Goal: Task Accomplishment & Management: Manage account settings

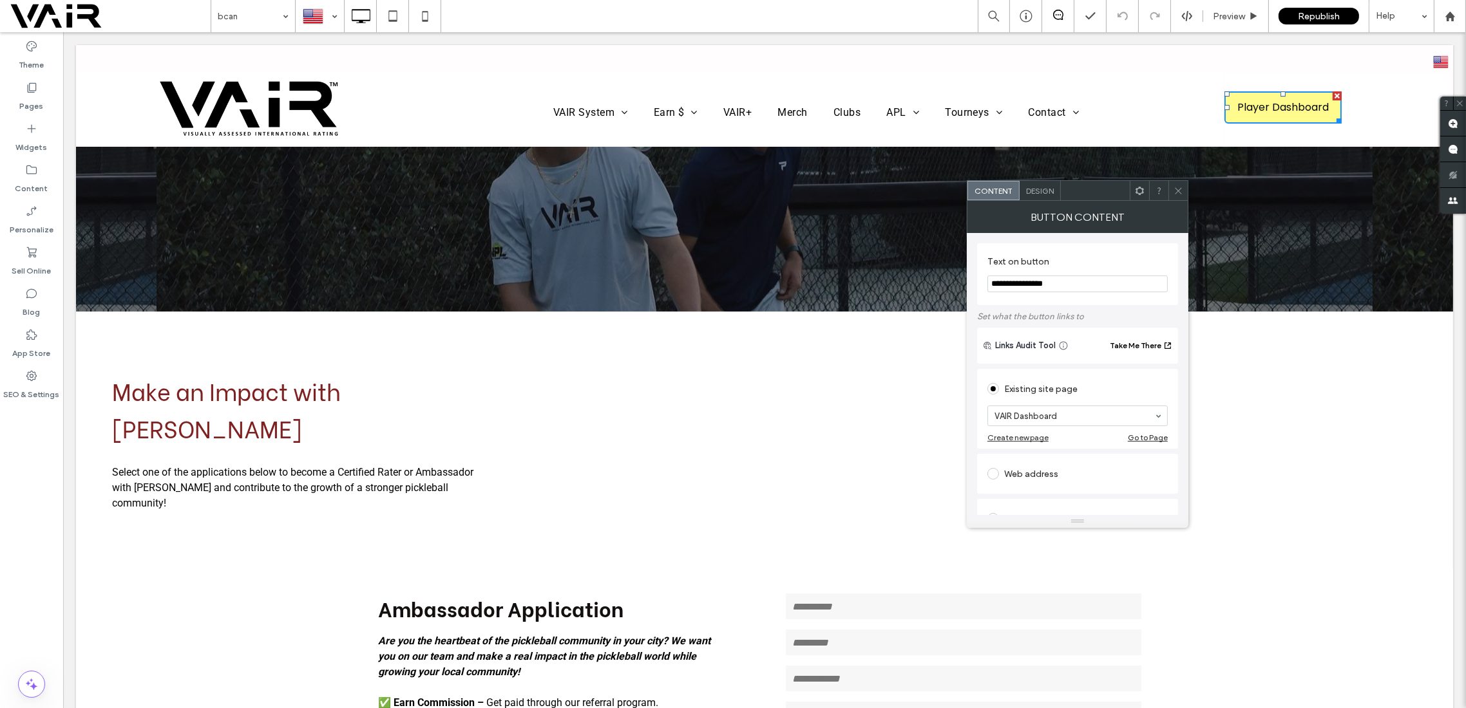
click at [1041, 191] on span "Design" at bounding box center [1040, 191] width 28 height 10
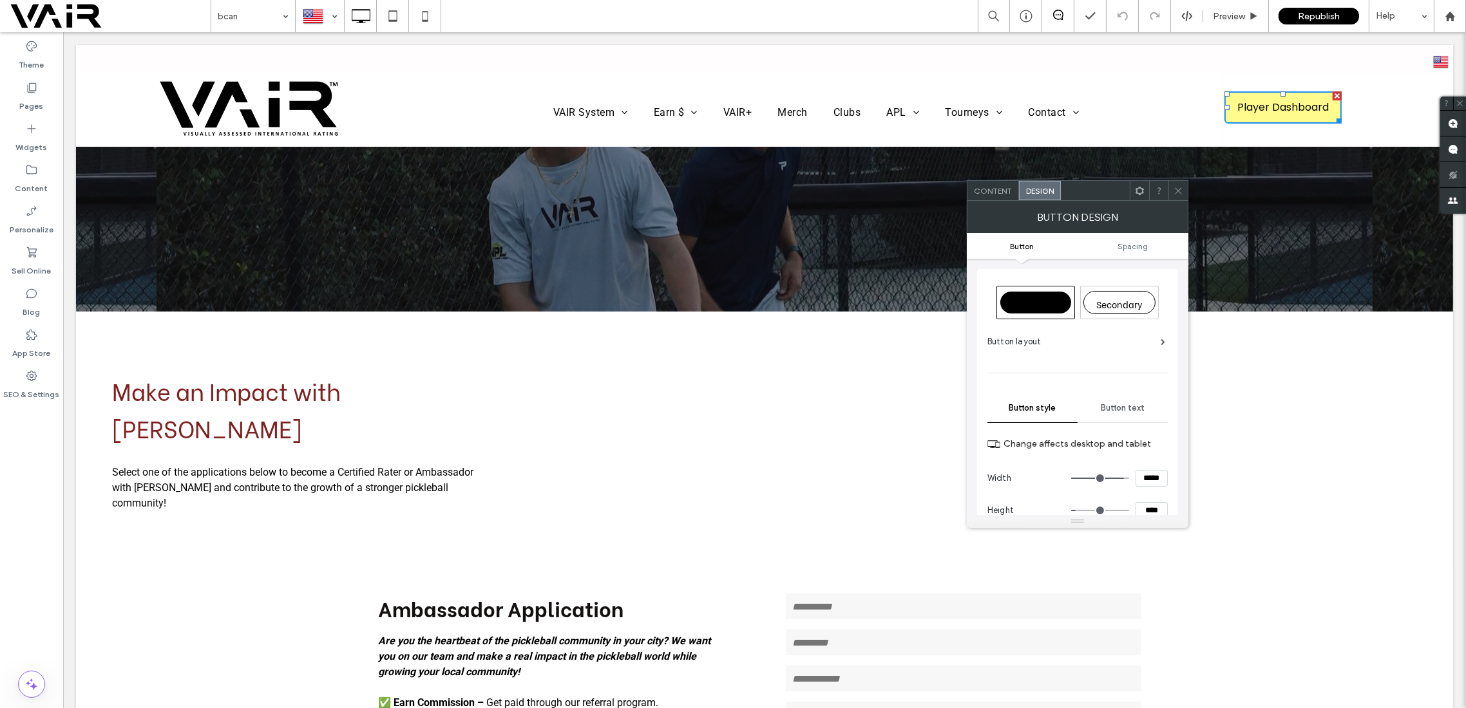
click at [1040, 307] on span "Primary" at bounding box center [1035, 304] width 34 height 13
click at [1130, 404] on span "Button text" at bounding box center [1123, 408] width 44 height 10
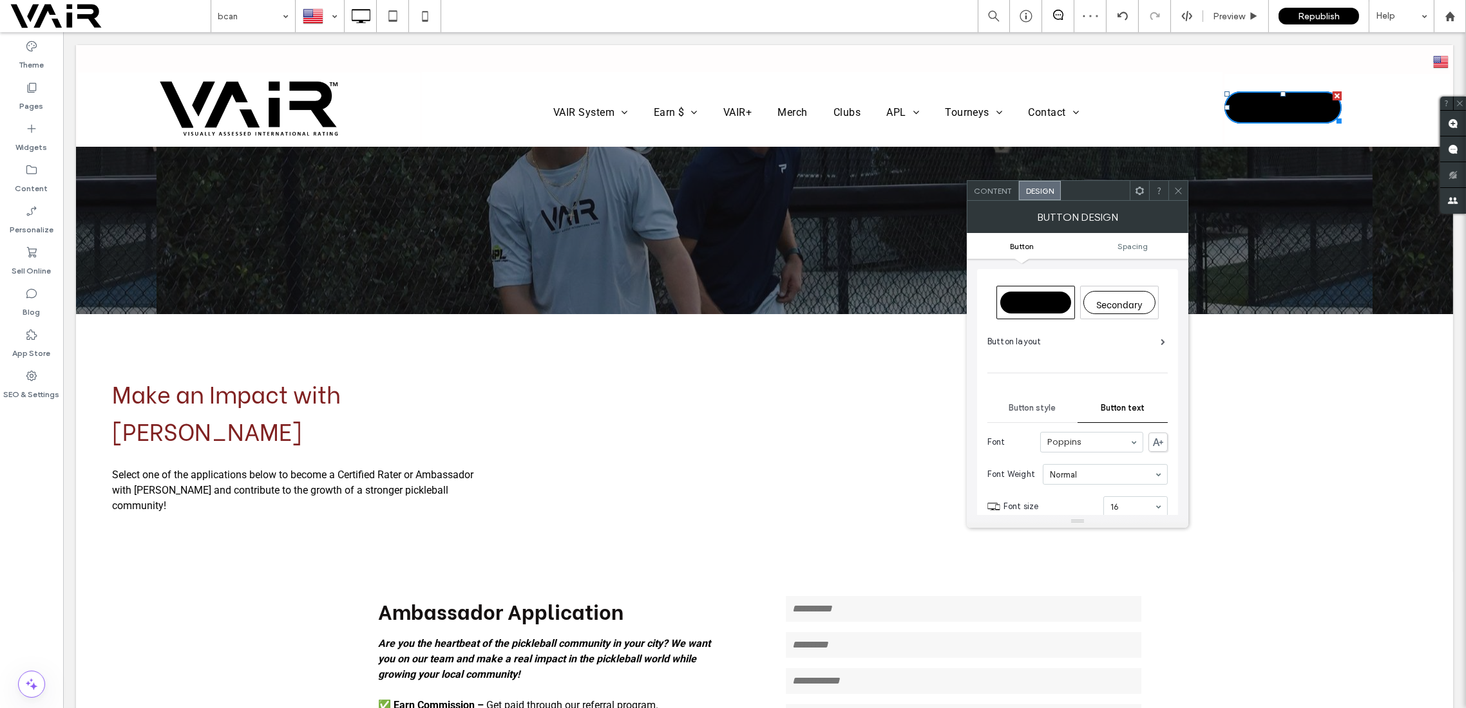
scroll to position [229, 0]
click at [1159, 309] on div "rgb(0, 0, 0)" at bounding box center [1159, 311] width 11 height 11
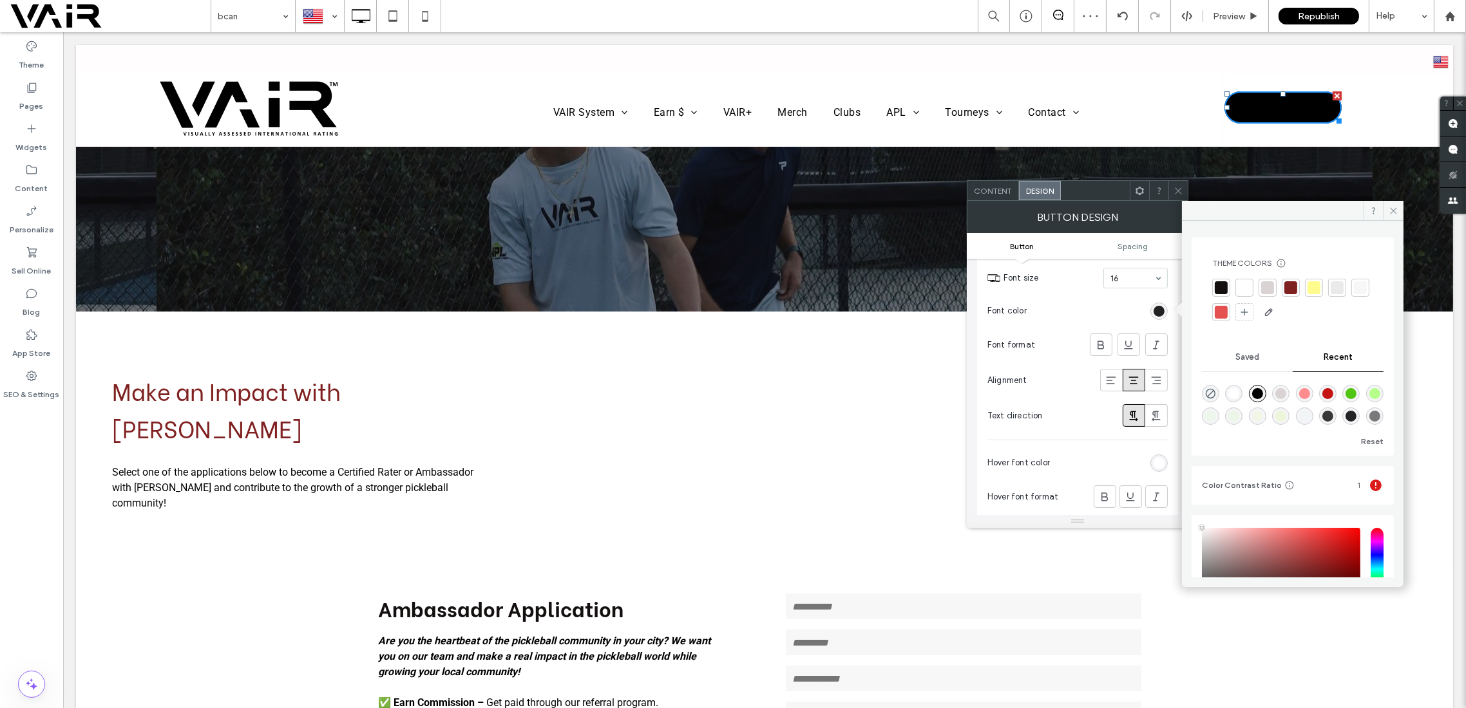
type input "****"
click at [1244, 286] on div at bounding box center [1244, 287] width 13 height 13
click at [1394, 209] on use at bounding box center [1394, 210] width 6 height 6
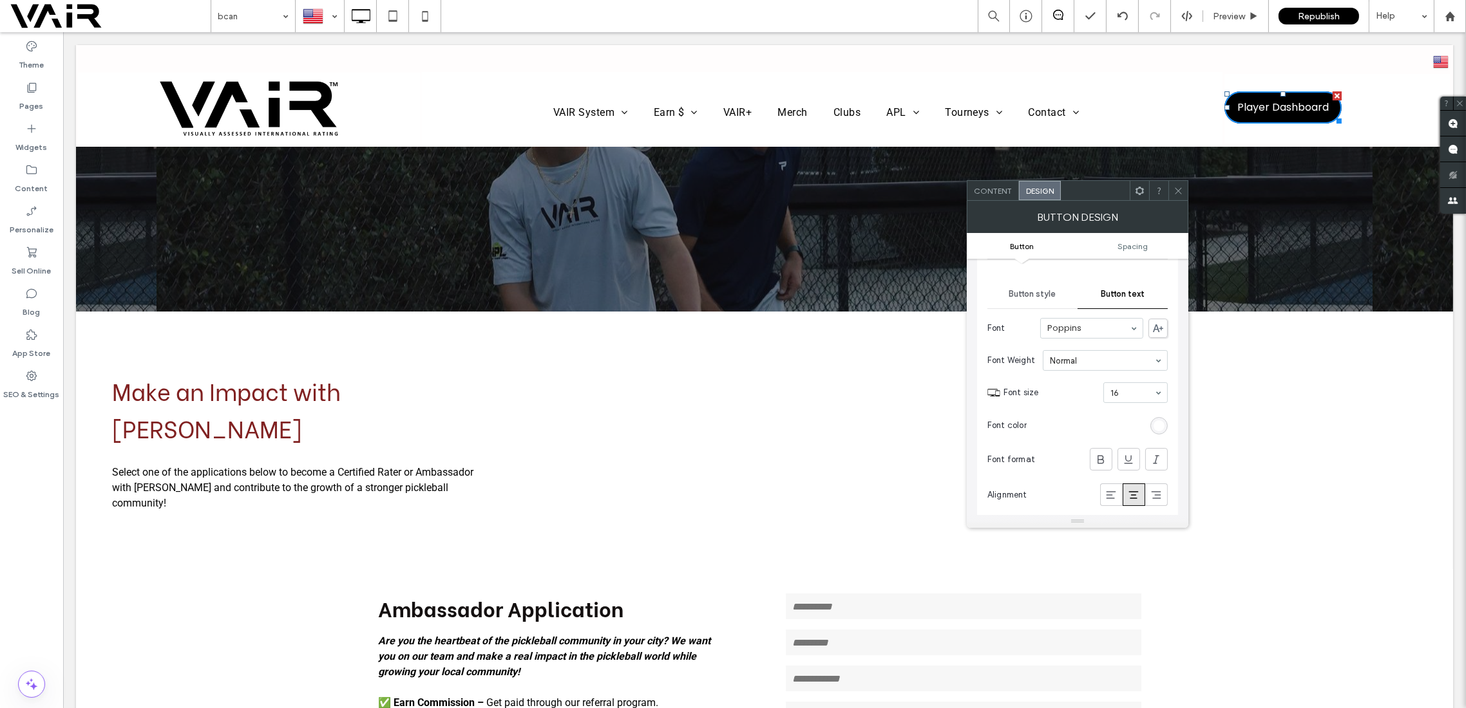
scroll to position [0, 0]
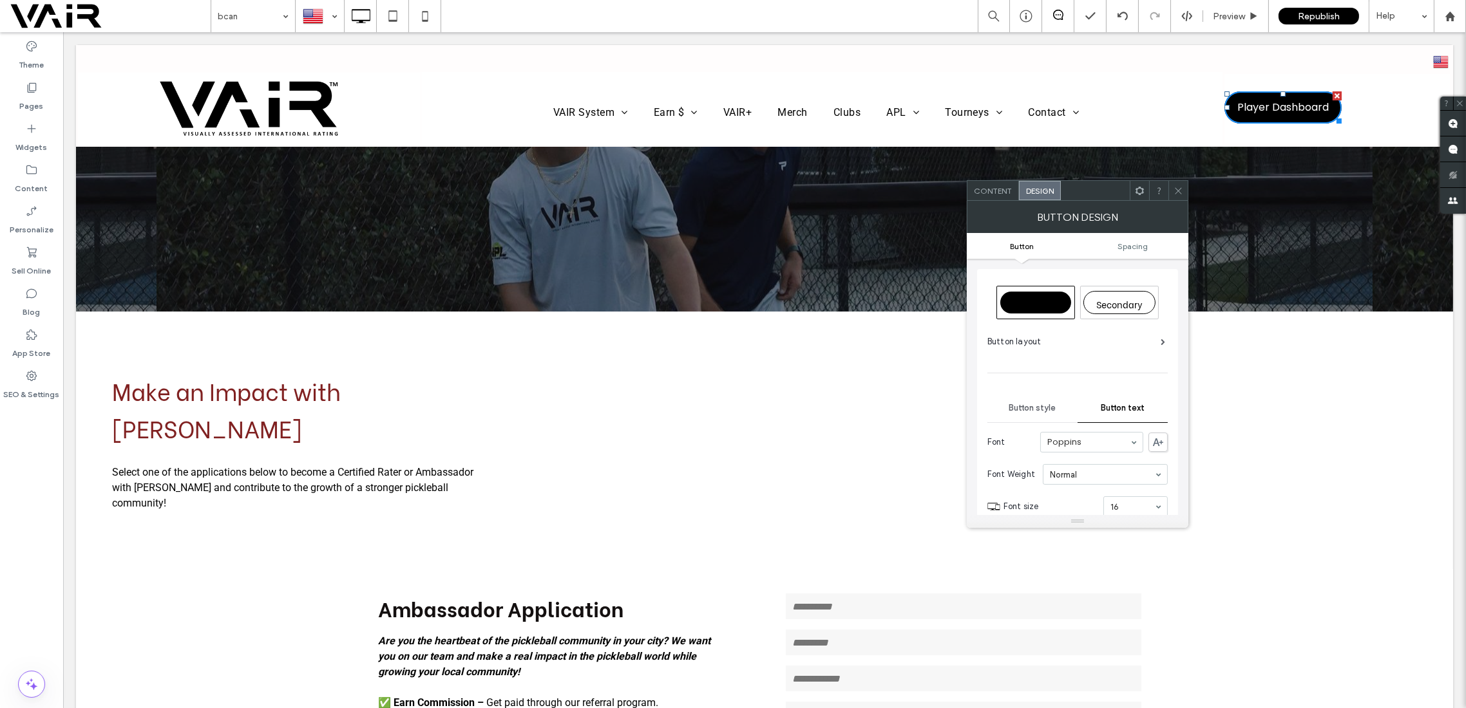
click at [1015, 408] on span "Button style" at bounding box center [1032, 408] width 47 height 10
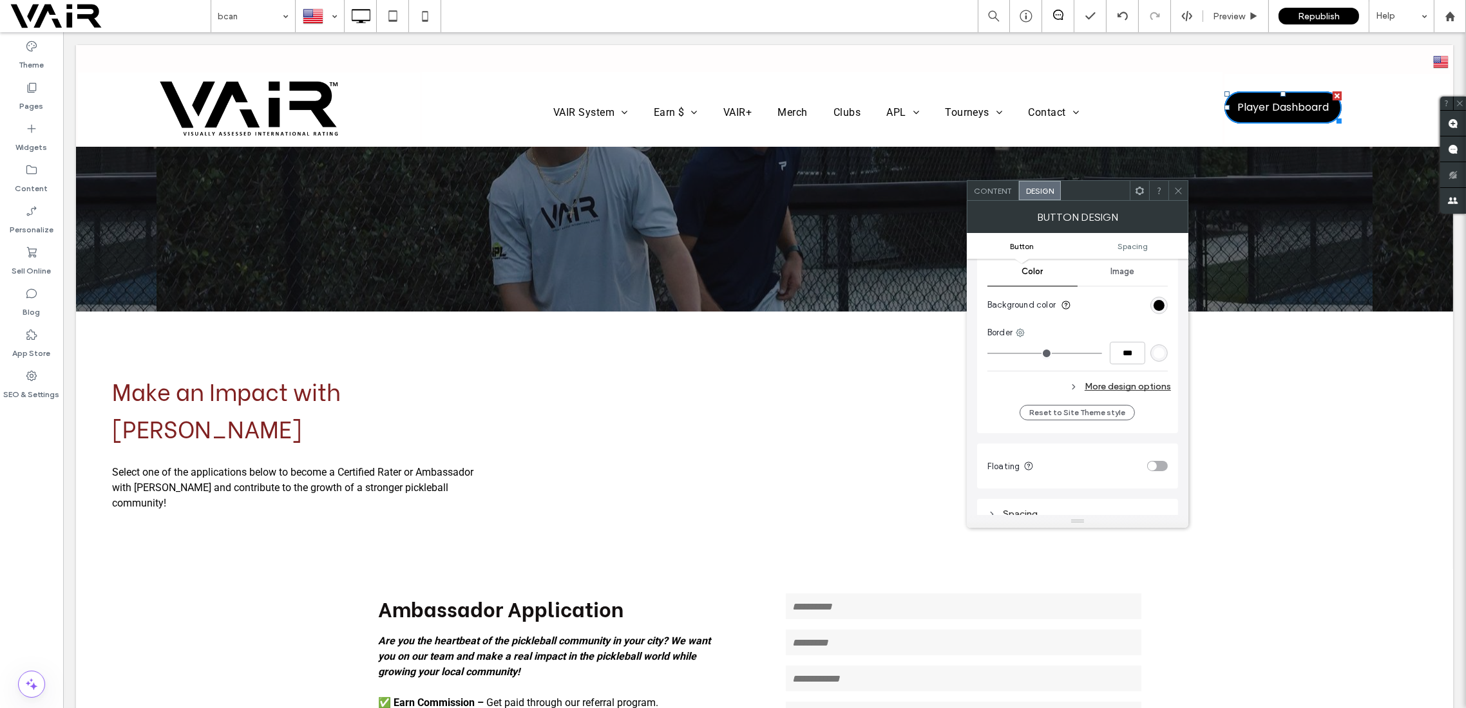
scroll to position [343, 0]
click at [1107, 375] on div "More design options" at bounding box center [1079, 377] width 184 height 17
type input "**"
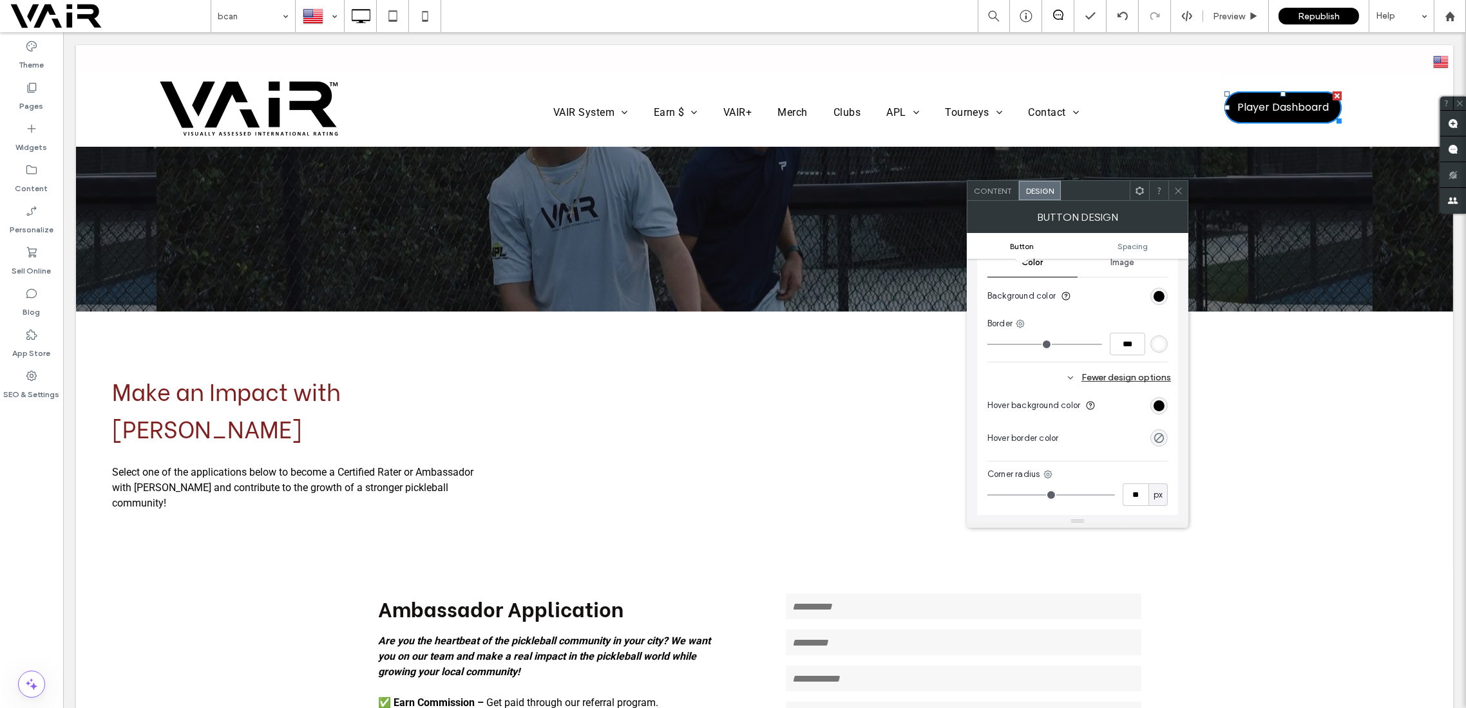
type input "**"
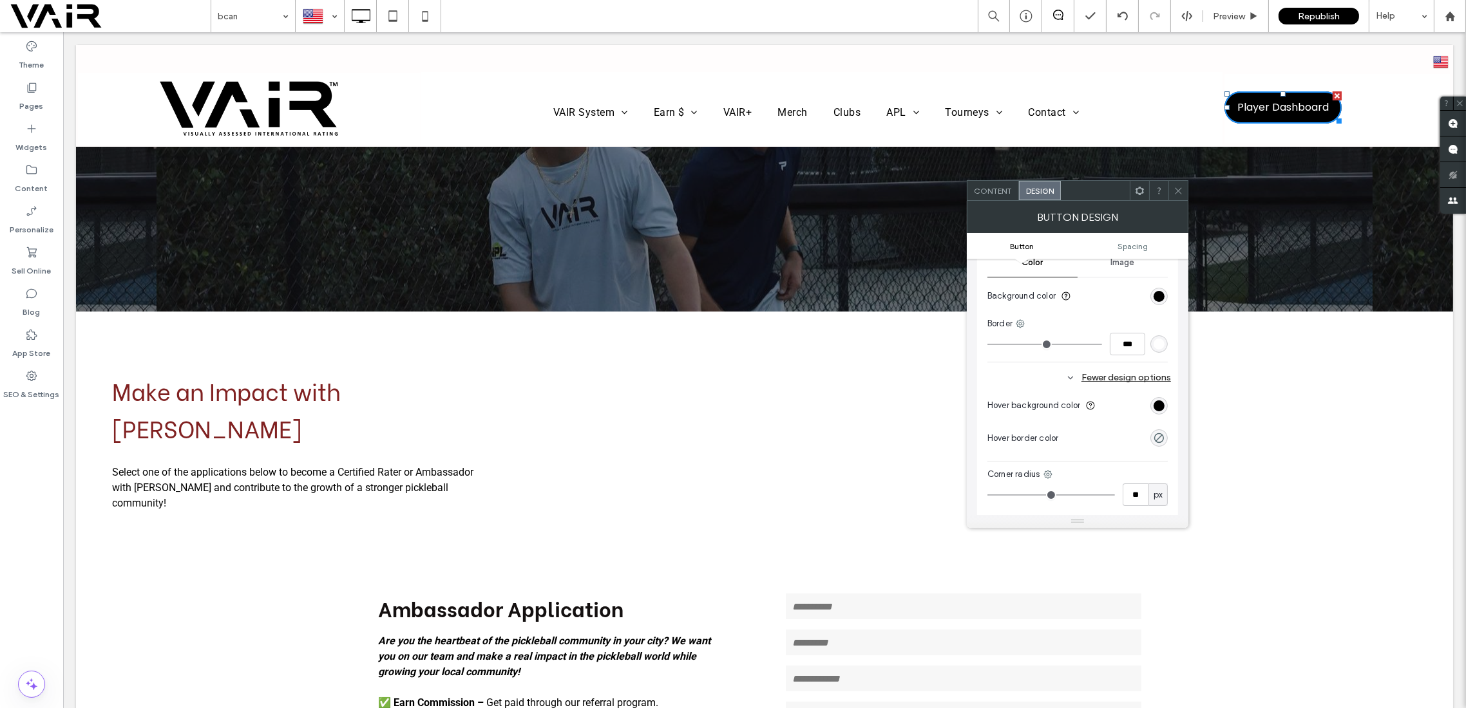
type input "**"
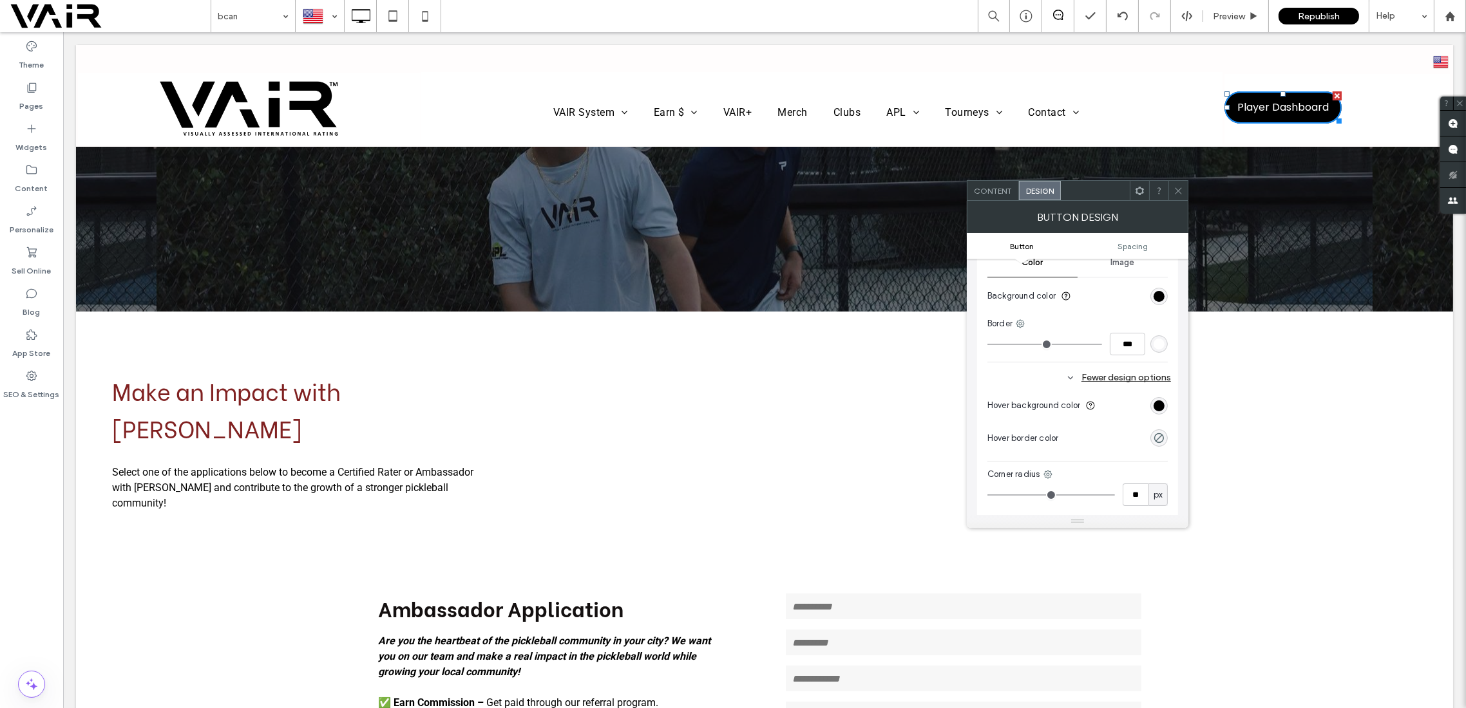
type input "**"
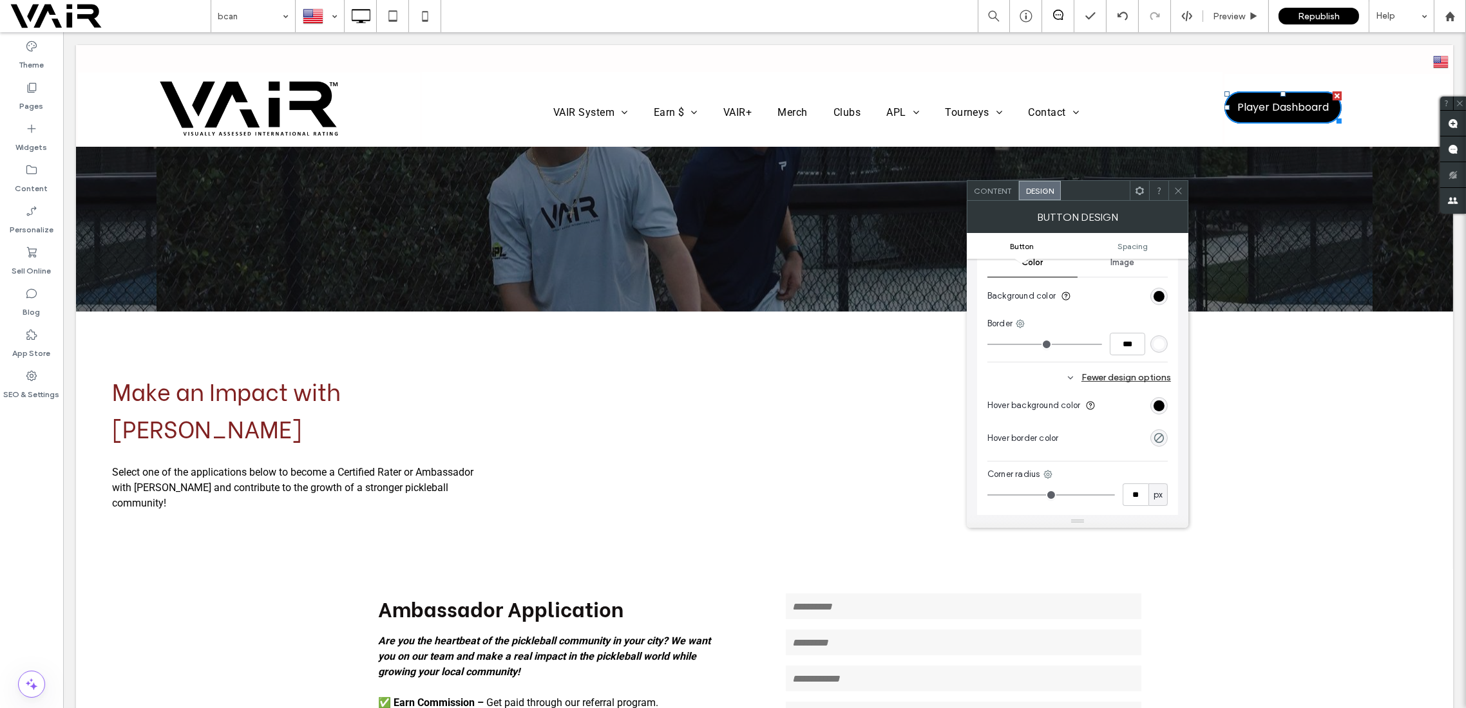
type input "**"
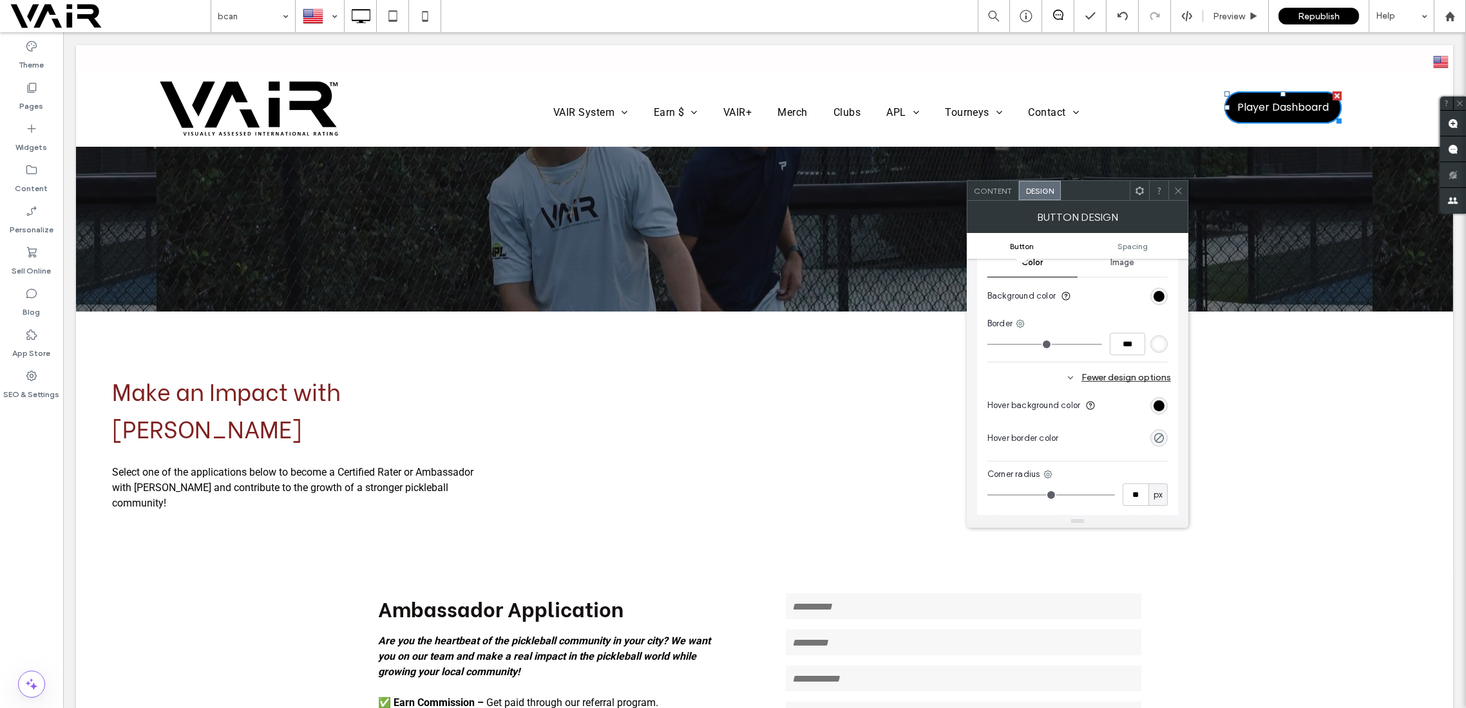
type input "**"
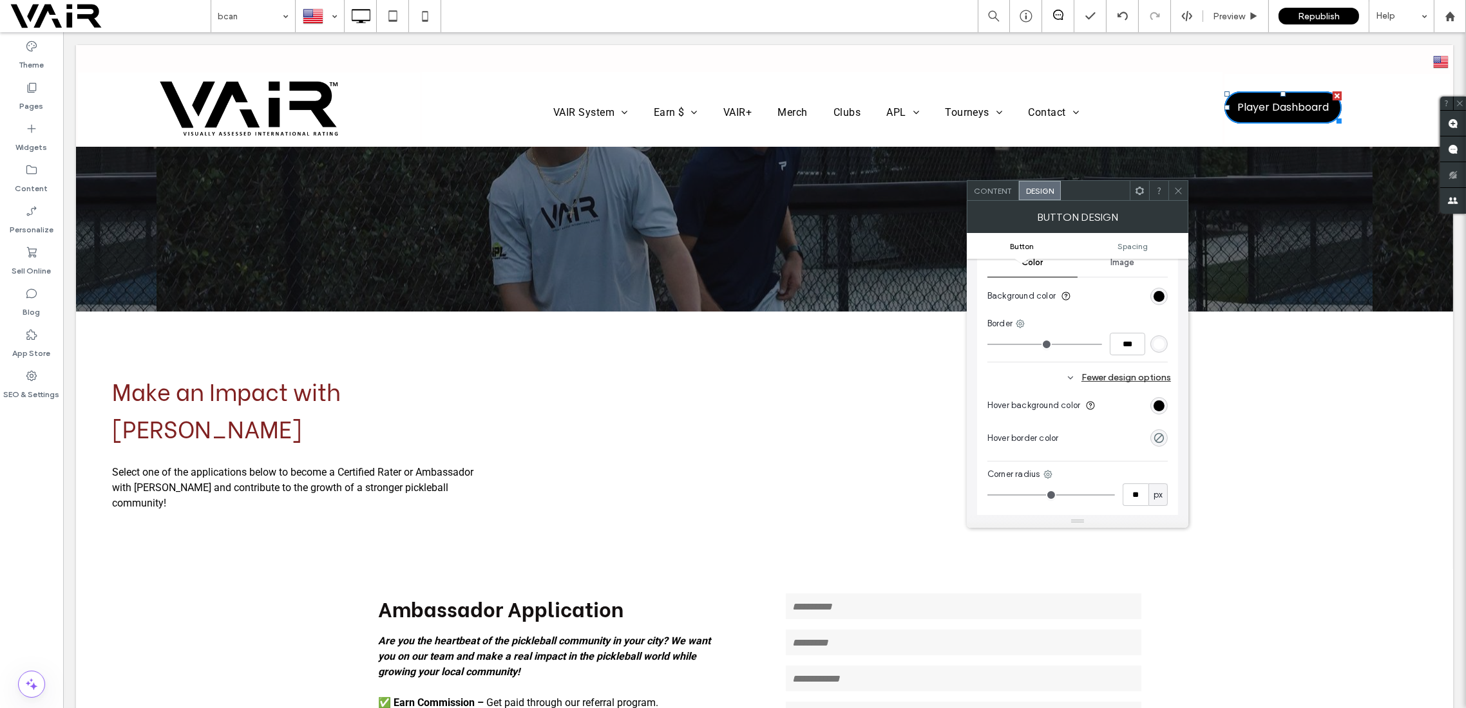
type input "**"
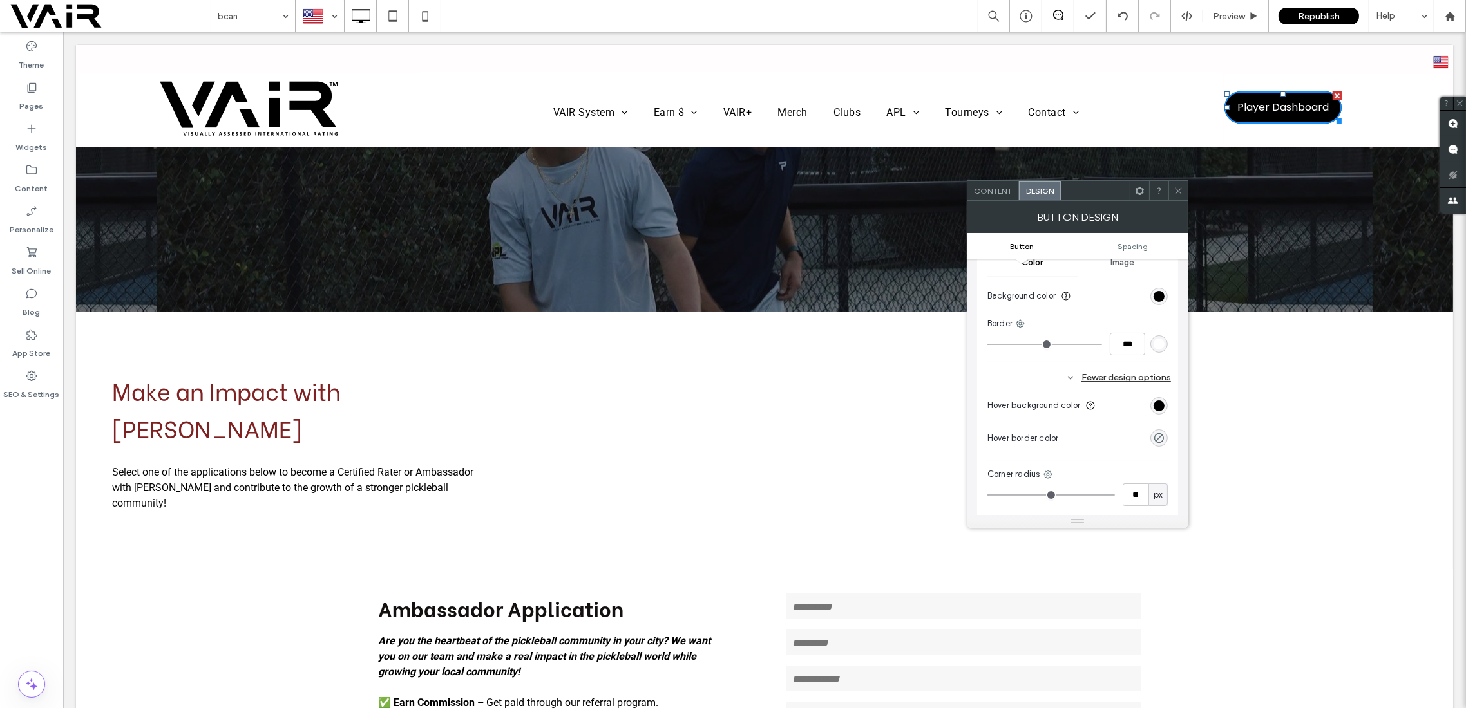
type input "**"
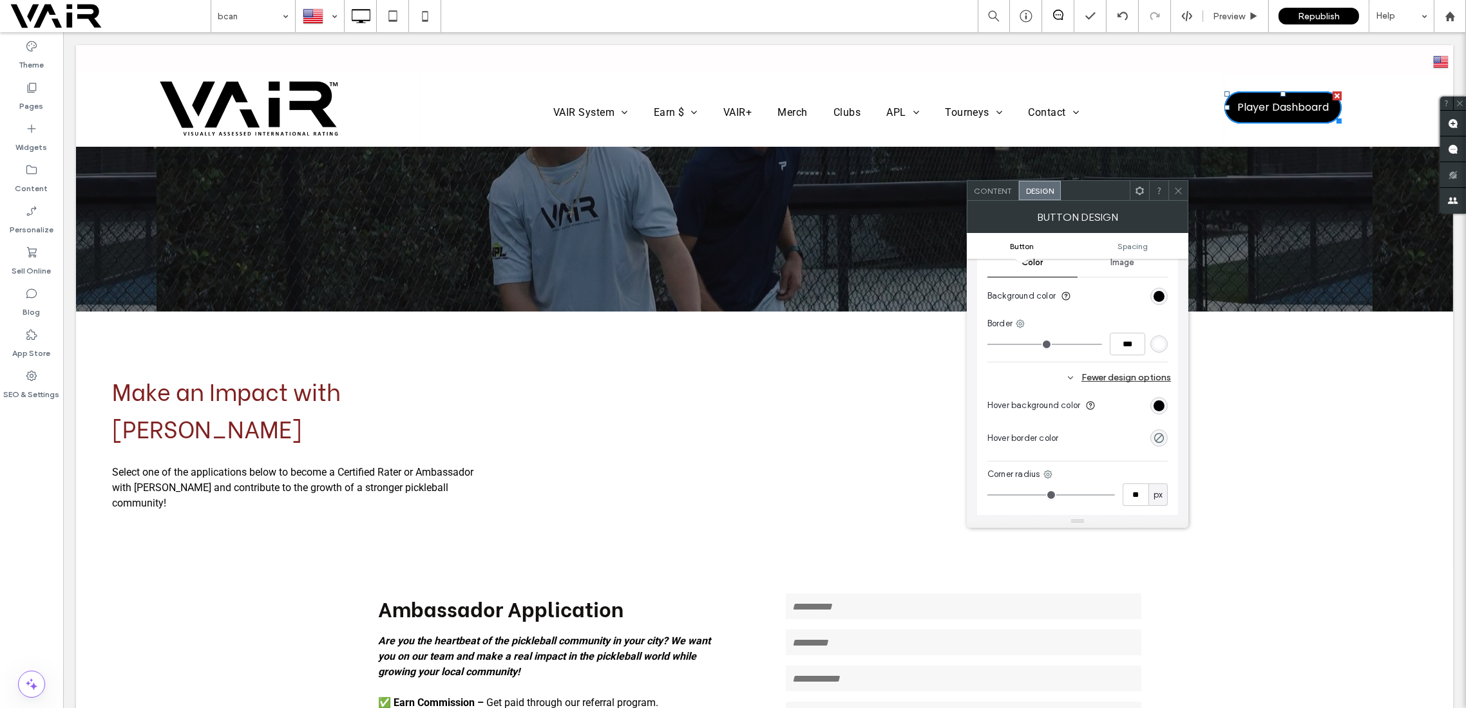
type input "**"
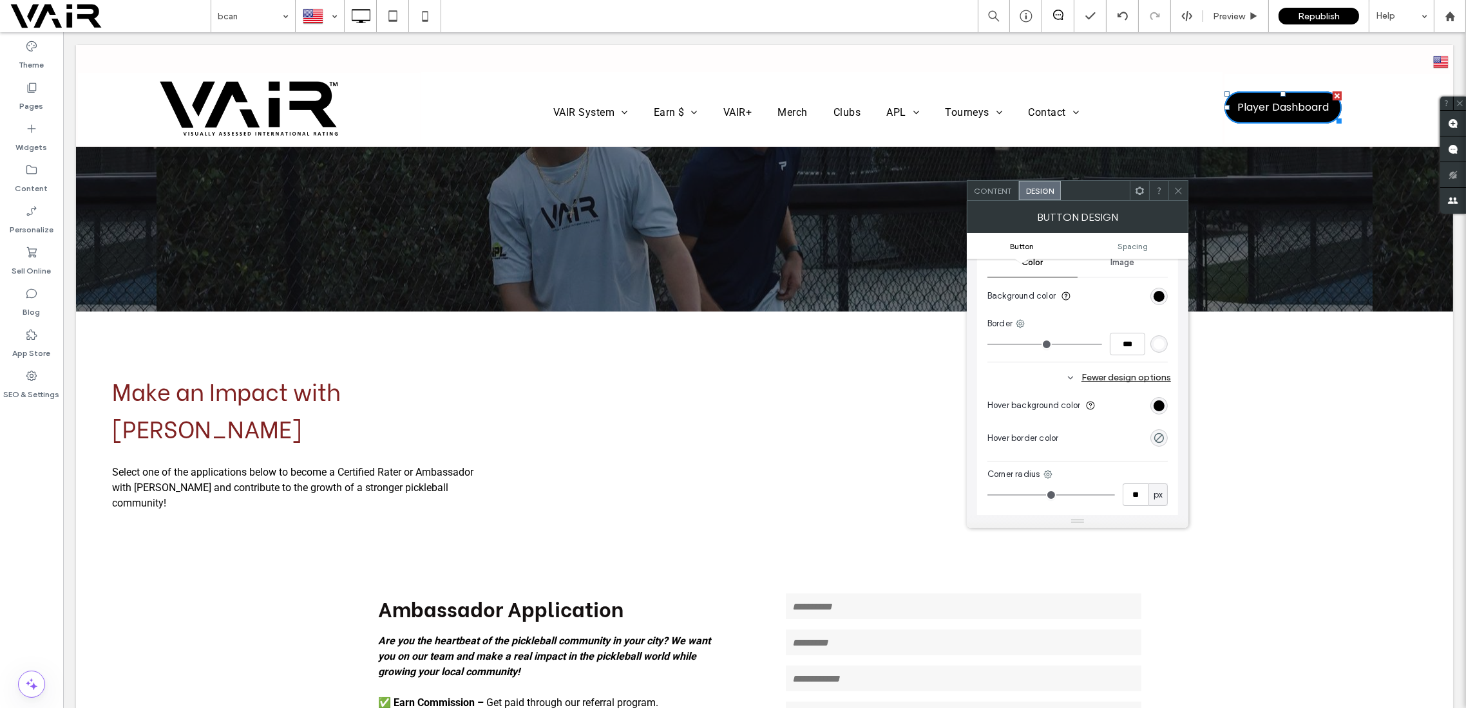
type input "**"
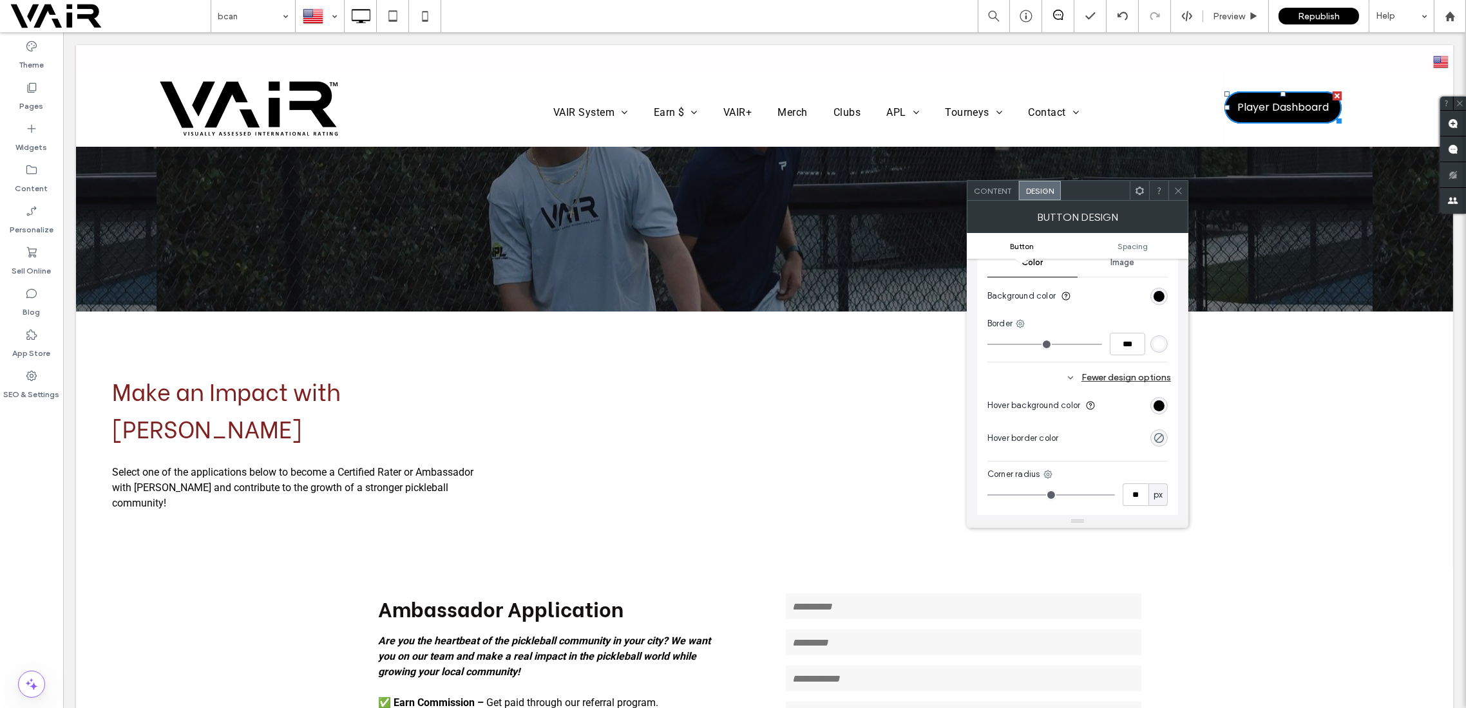
type input "*"
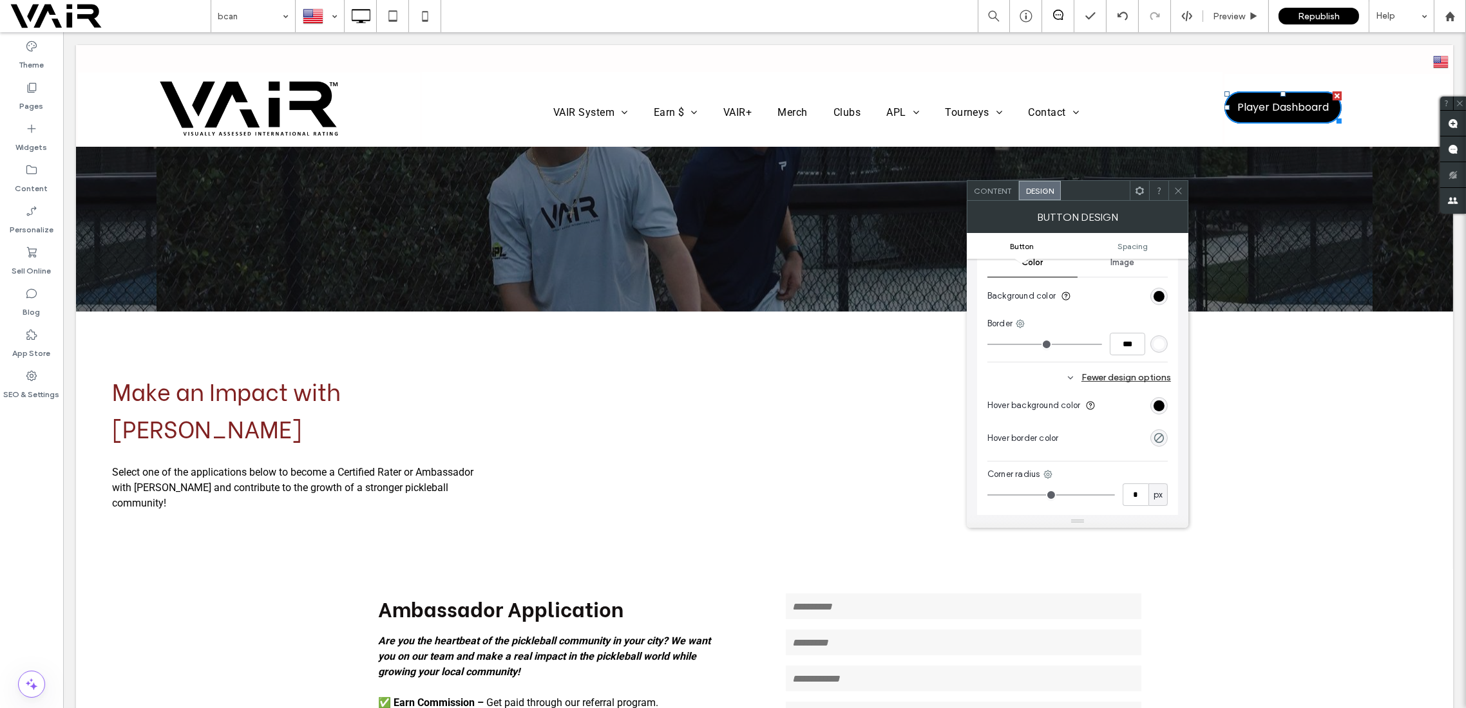
type input "*"
drag, startPoint x: 1052, startPoint y: 495, endPoint x: 1000, endPoint y: 495, distance: 52.8
type input "*"
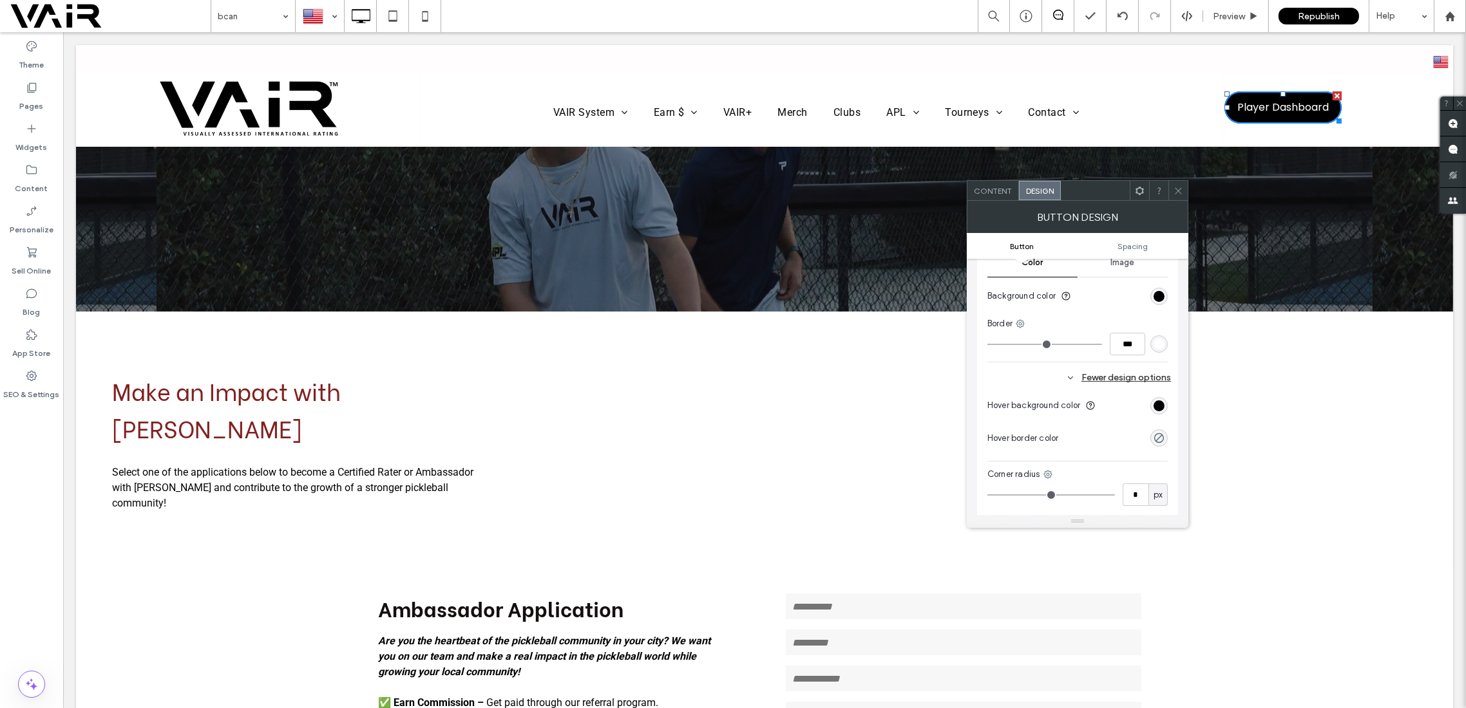
click at [1000, 495] on input "range" at bounding box center [1051, 495] width 128 height 1
click at [1330, 19] on span "Republish" at bounding box center [1319, 16] width 42 height 11
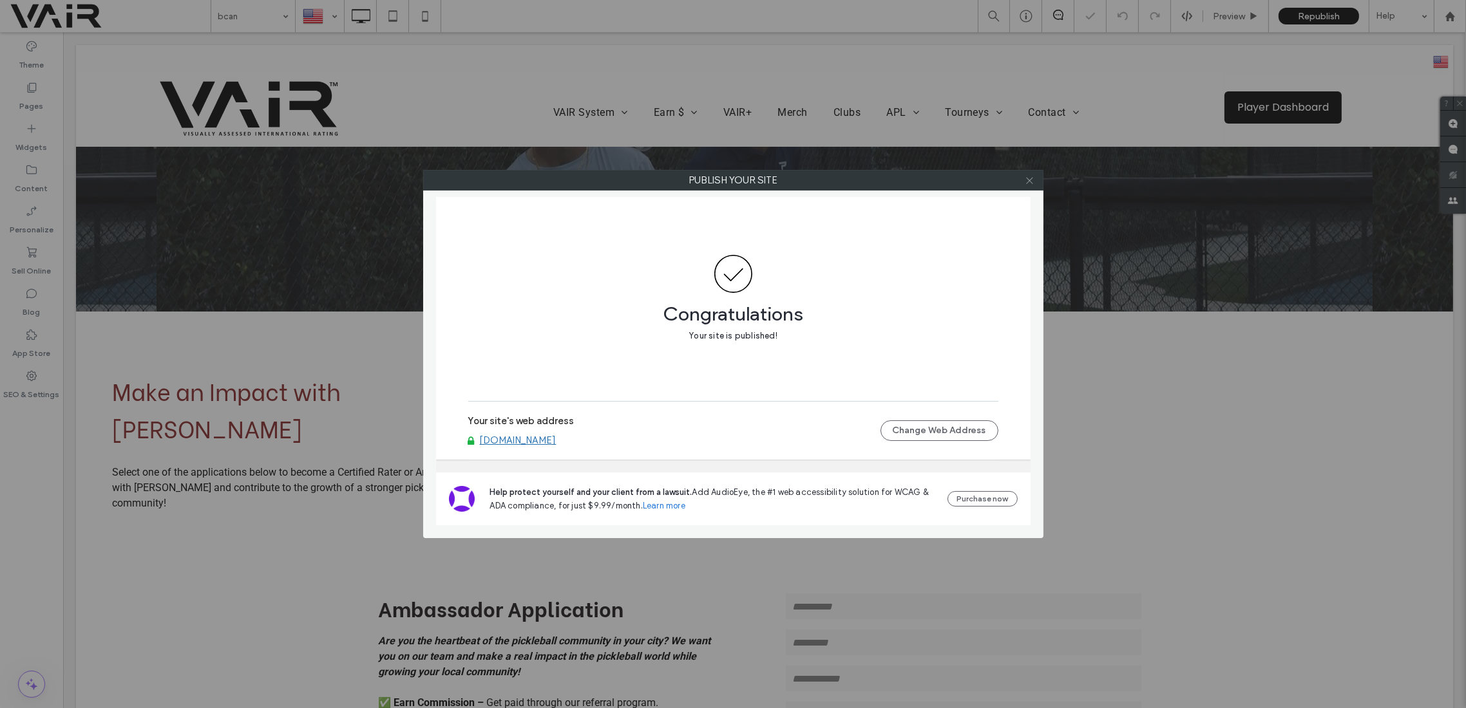
click at [1029, 180] on icon at bounding box center [1030, 181] width 10 height 10
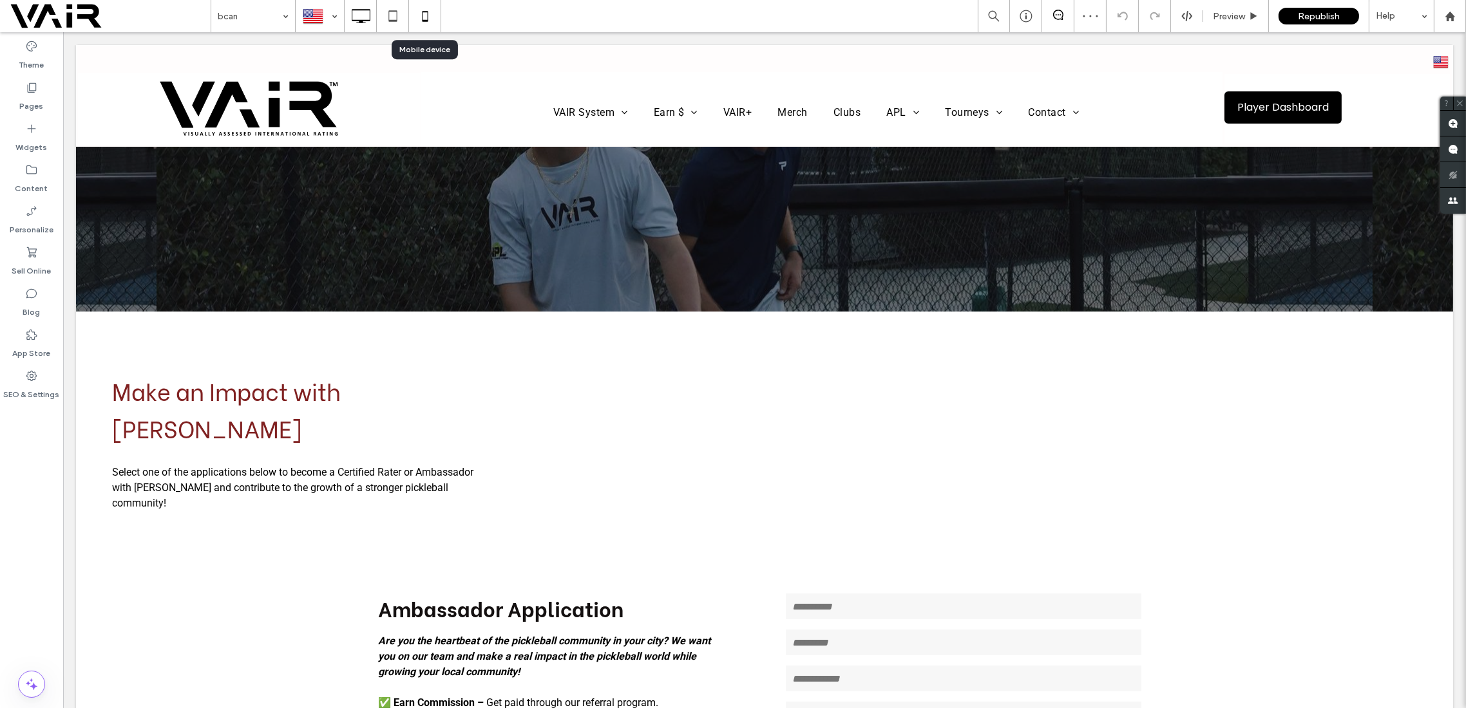
click at [424, 17] on icon at bounding box center [425, 16] width 26 height 26
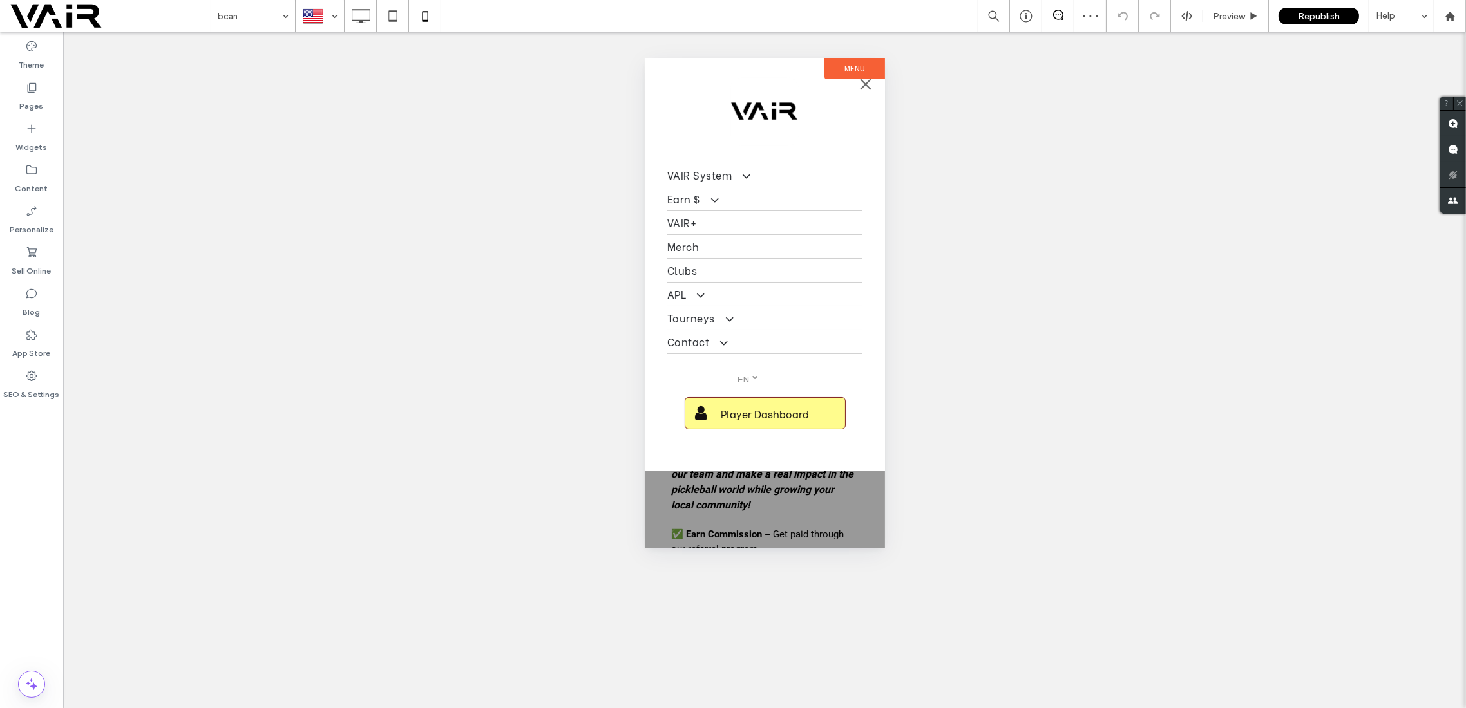
scroll to position [0, 0]
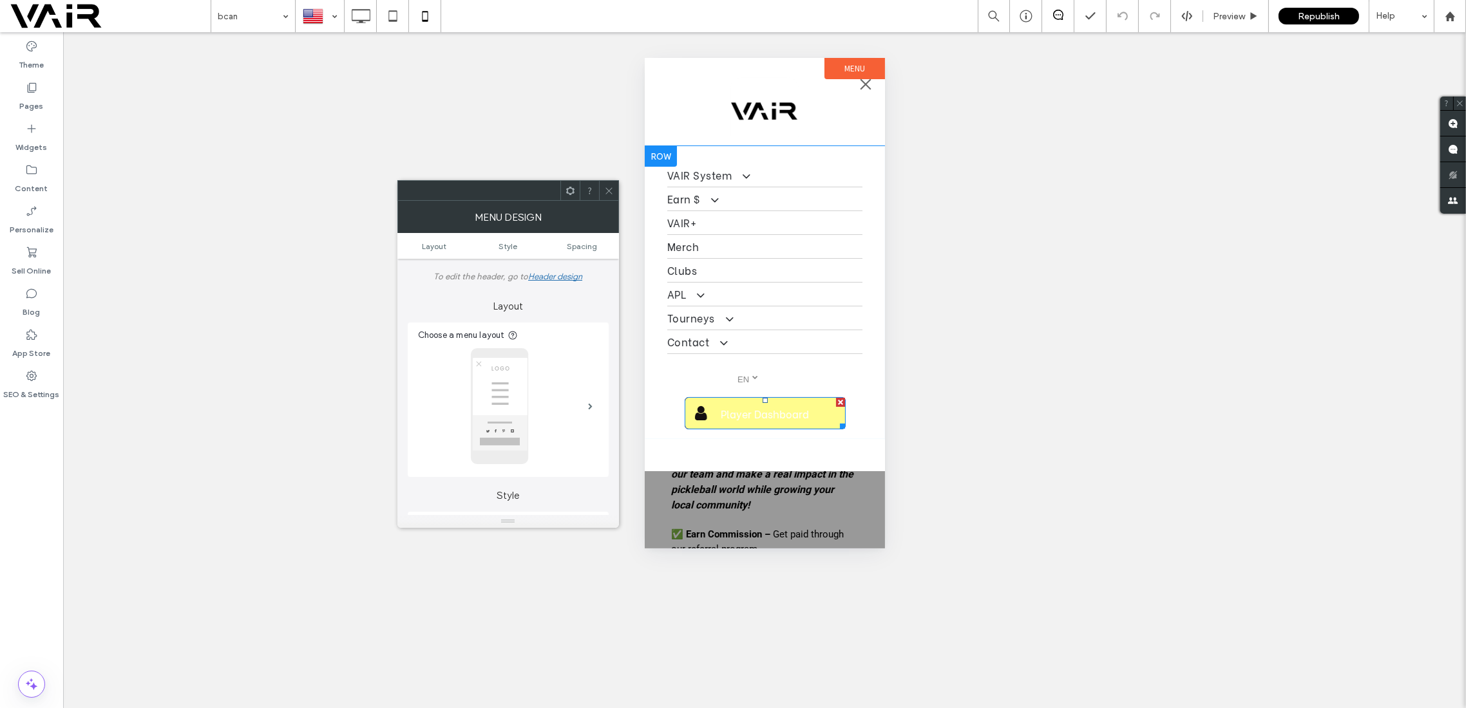
click at [820, 417] on link "Player Dashboard" at bounding box center [764, 413] width 161 height 32
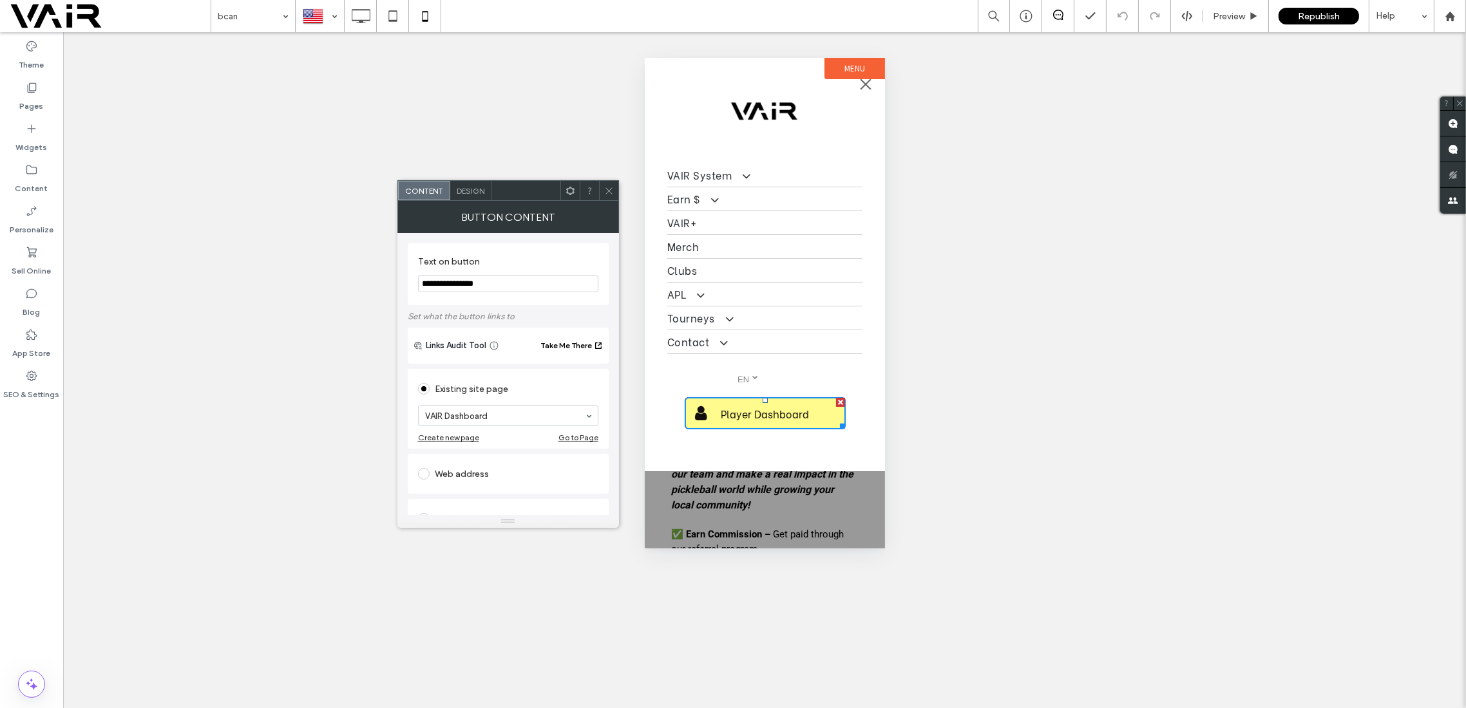
click at [464, 194] on span "Design" at bounding box center [471, 191] width 28 height 10
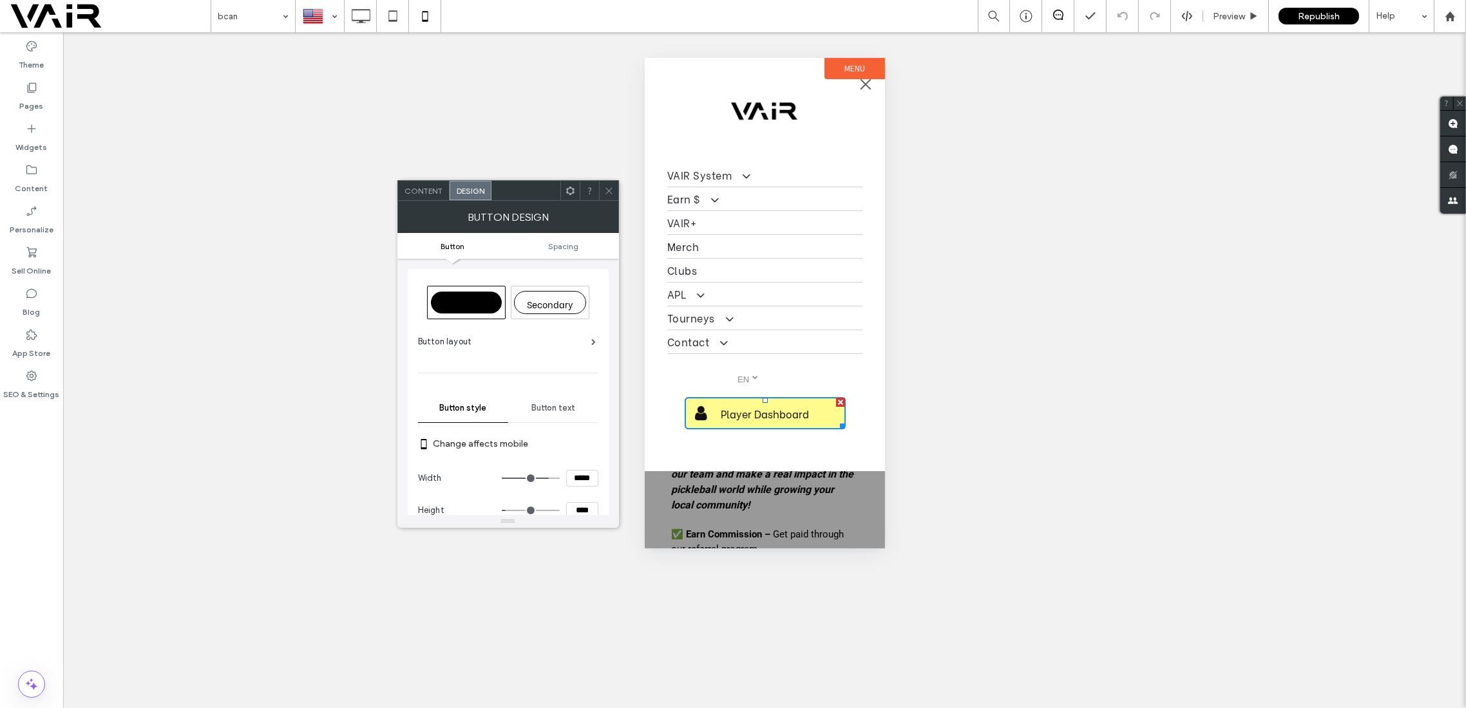
click at [571, 408] on span "Button text" at bounding box center [553, 408] width 44 height 10
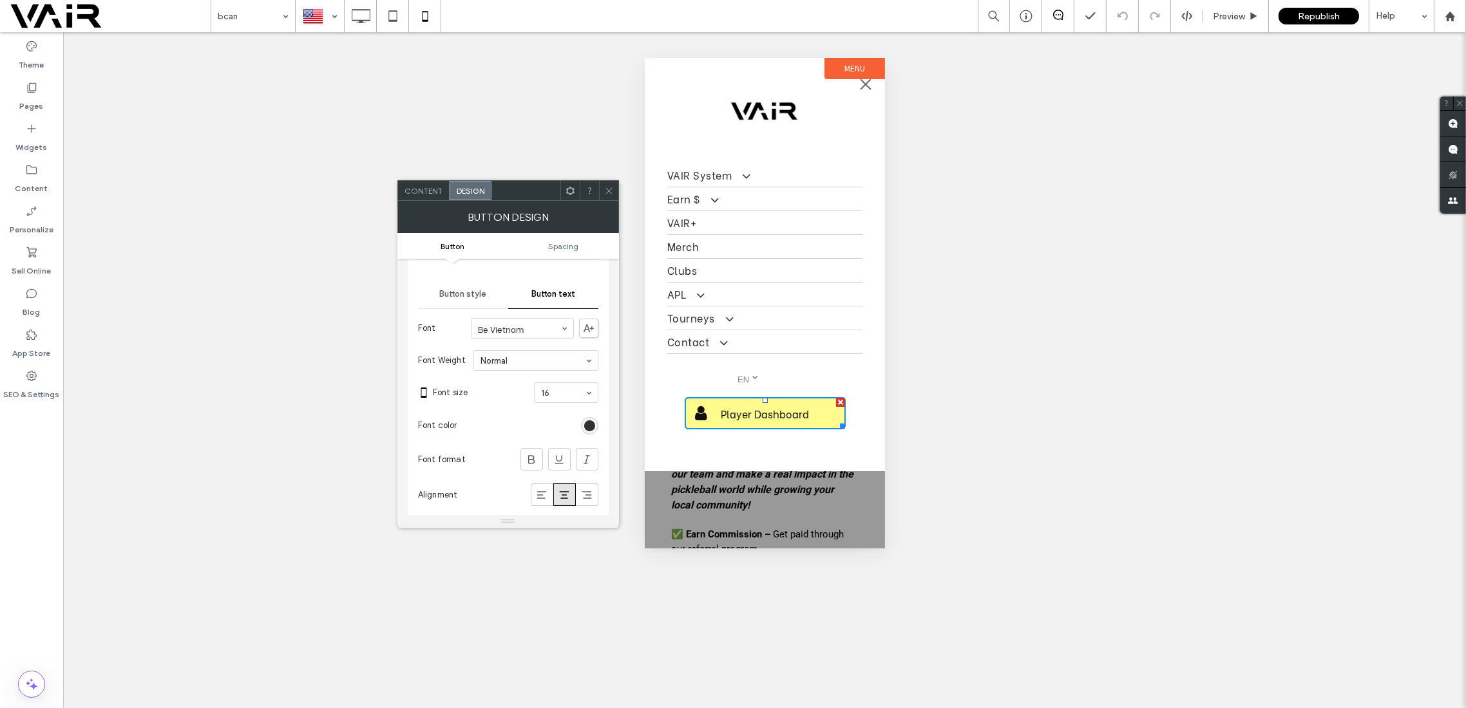
click at [594, 423] on div "rgb(20, 16, 16)" at bounding box center [589, 426] width 11 height 11
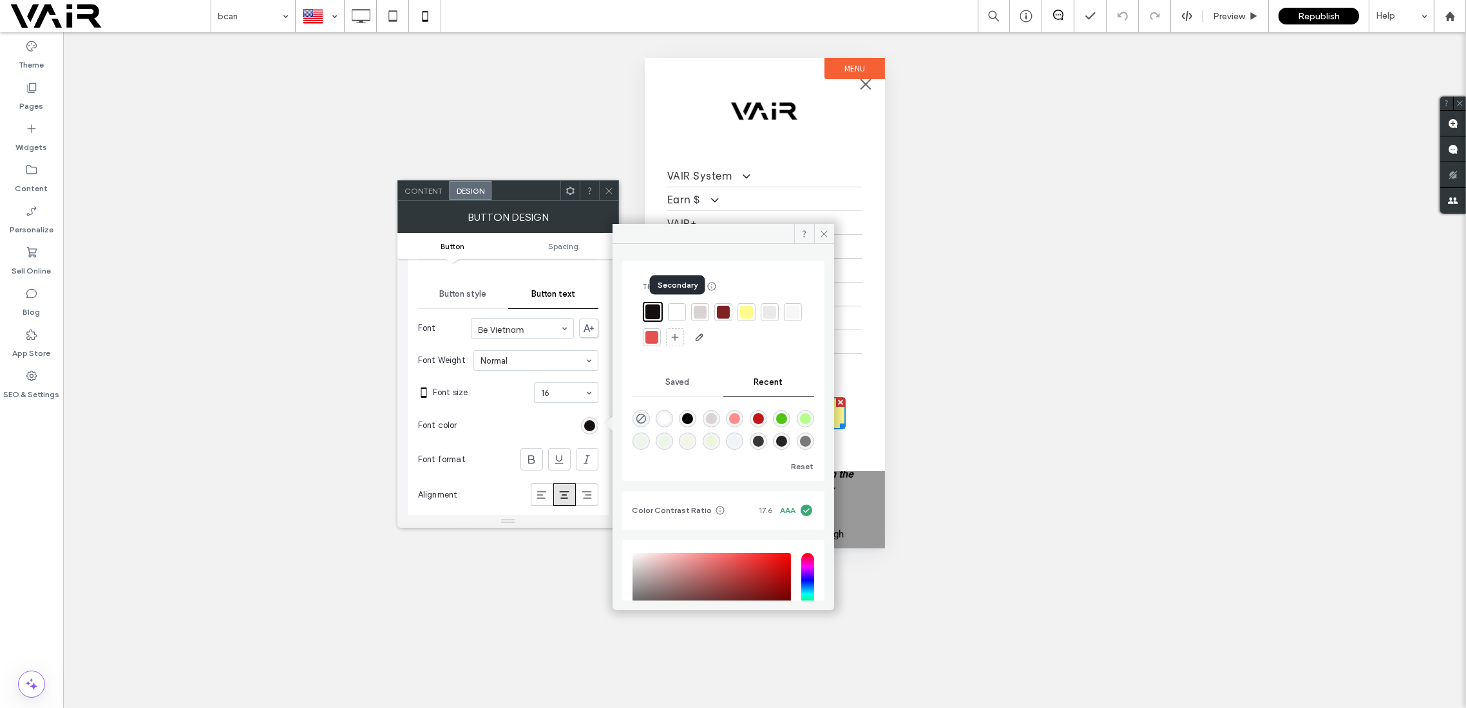
click at [674, 309] on div at bounding box center [676, 312] width 13 height 13
click at [824, 227] on span at bounding box center [824, 233] width 20 height 19
click at [544, 427] on section "Font color" at bounding box center [508, 426] width 180 height 32
click at [826, 233] on link "VAIR+" at bounding box center [764, 222] width 195 height 23
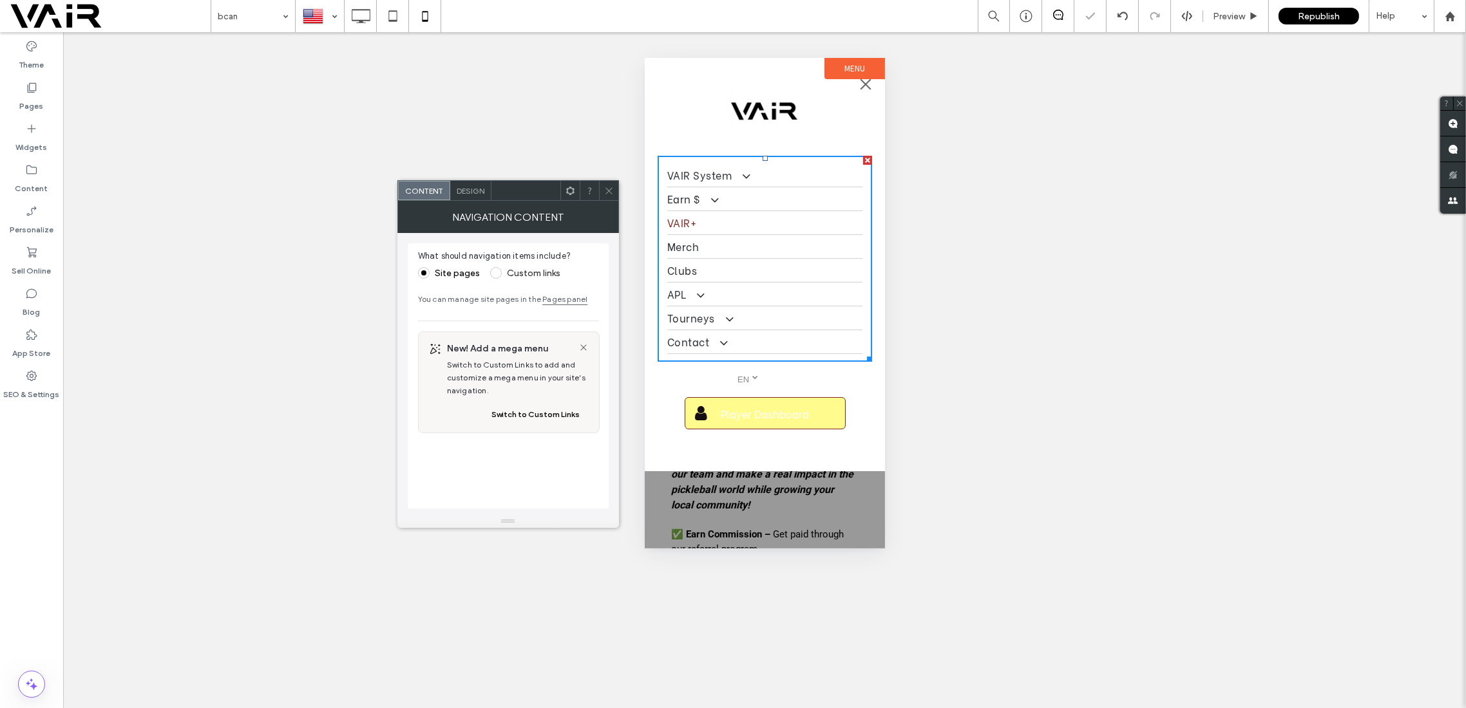
click at [822, 230] on link "VAIR+" at bounding box center [764, 222] width 195 height 23
click at [696, 410] on span at bounding box center [700, 413] width 12 height 17
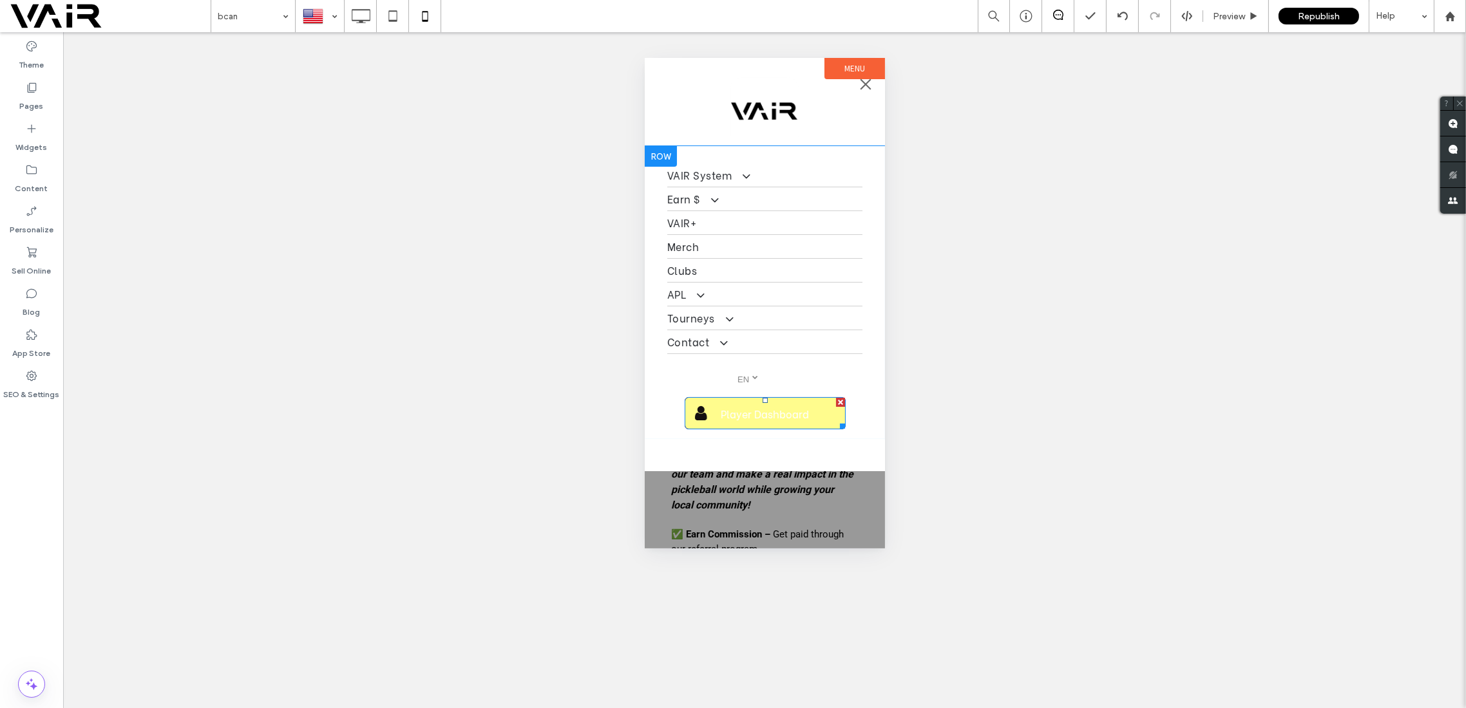
click at [820, 420] on link "Player Dashboard" at bounding box center [764, 413] width 161 height 32
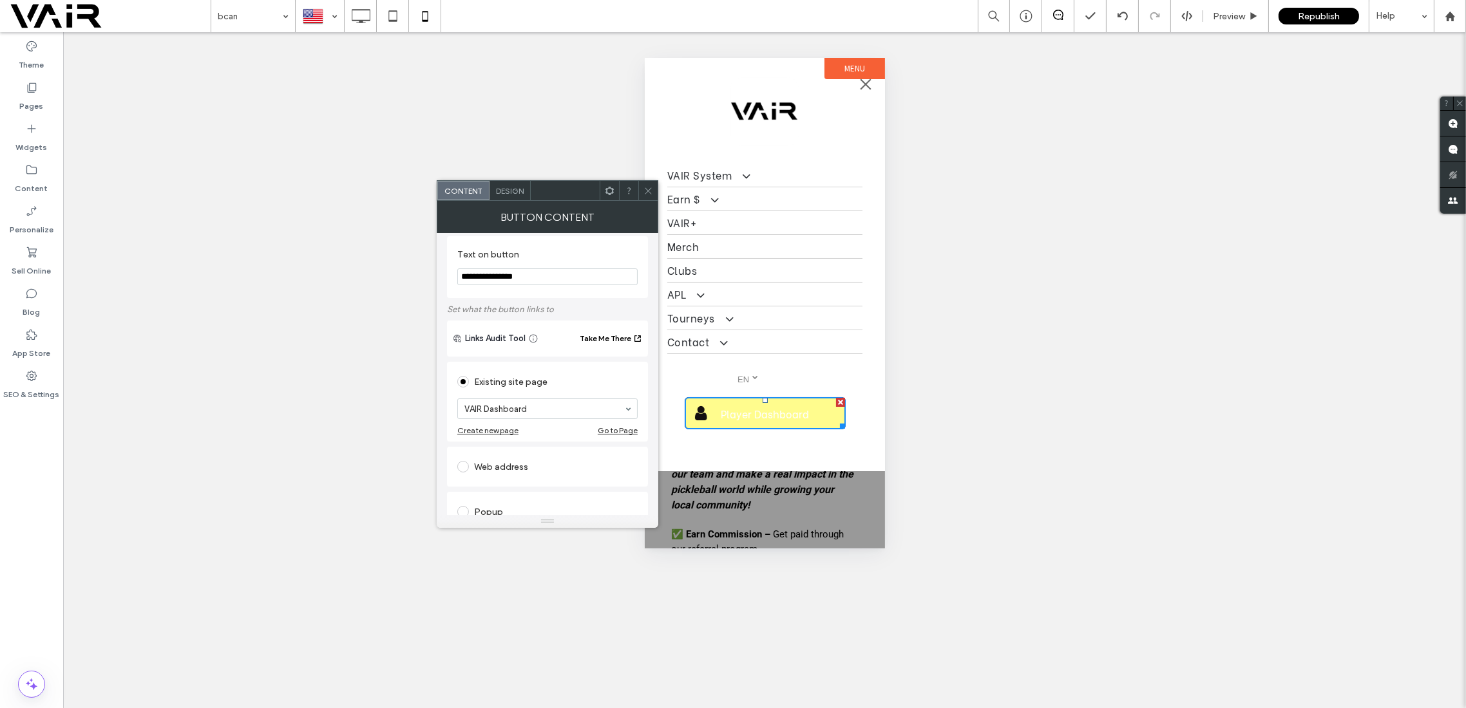
scroll to position [0, 0]
click at [507, 190] on span "Design" at bounding box center [510, 191] width 28 height 10
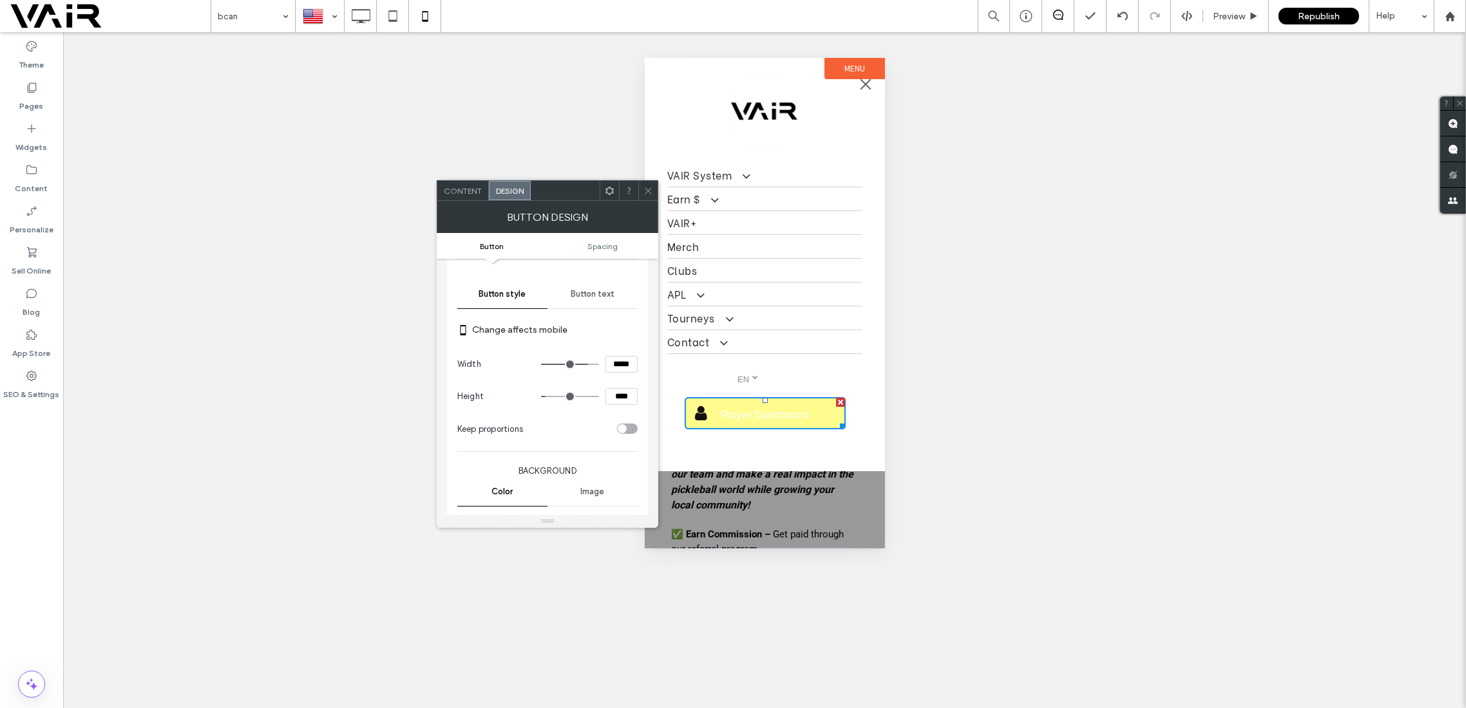
scroll to position [229, 0]
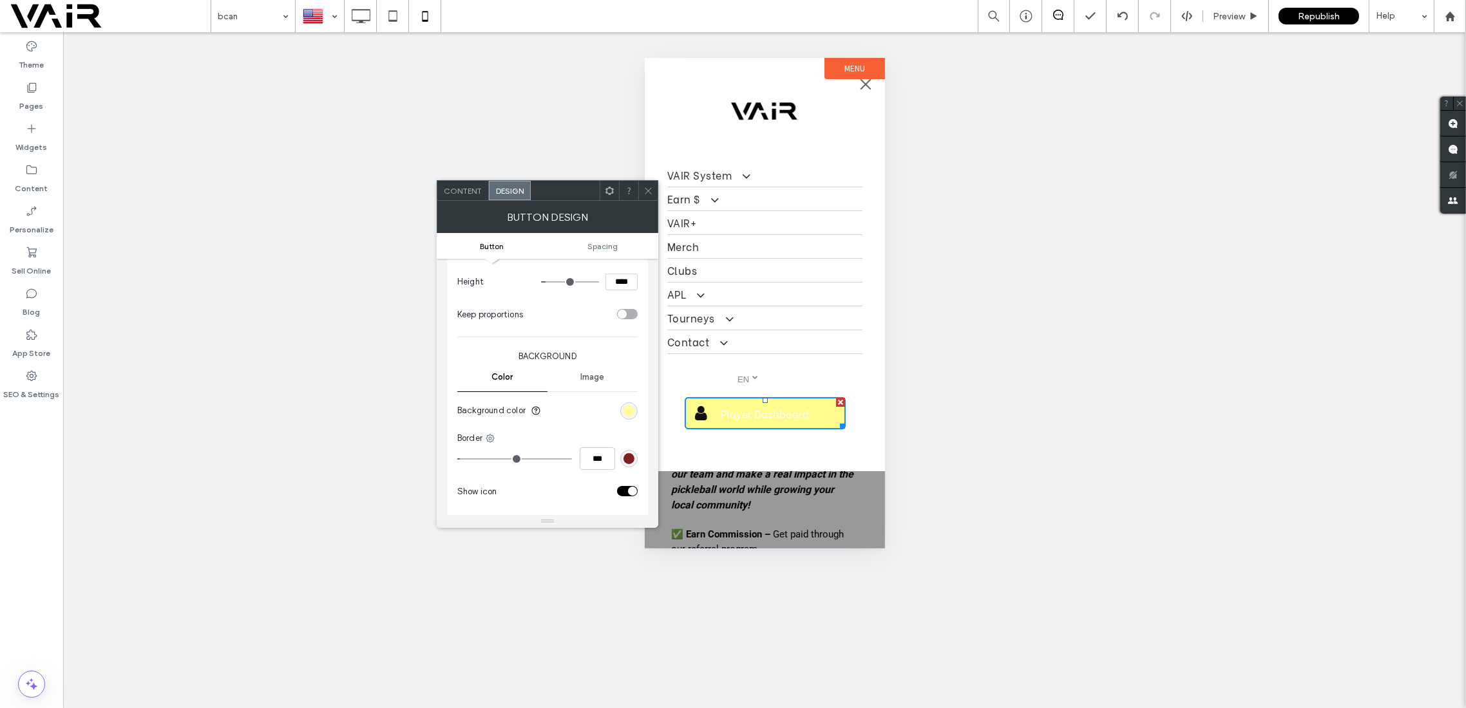
click at [629, 407] on div "rgb(255, 252, 141)" at bounding box center [628, 411] width 11 height 11
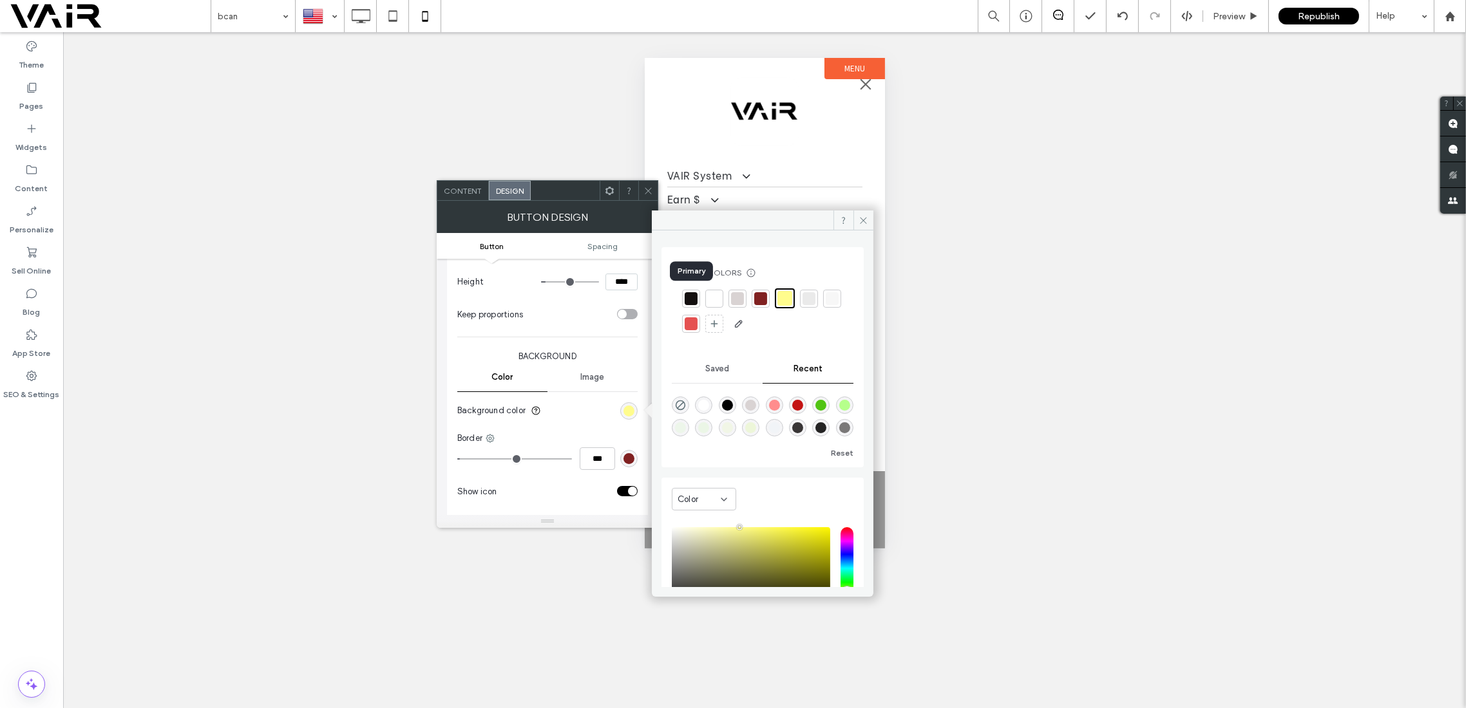
click at [688, 298] on div at bounding box center [691, 298] width 13 height 13
click at [863, 221] on icon at bounding box center [864, 221] width 10 height 10
click at [860, 220] on link "VAIR+" at bounding box center [764, 222] width 195 height 23
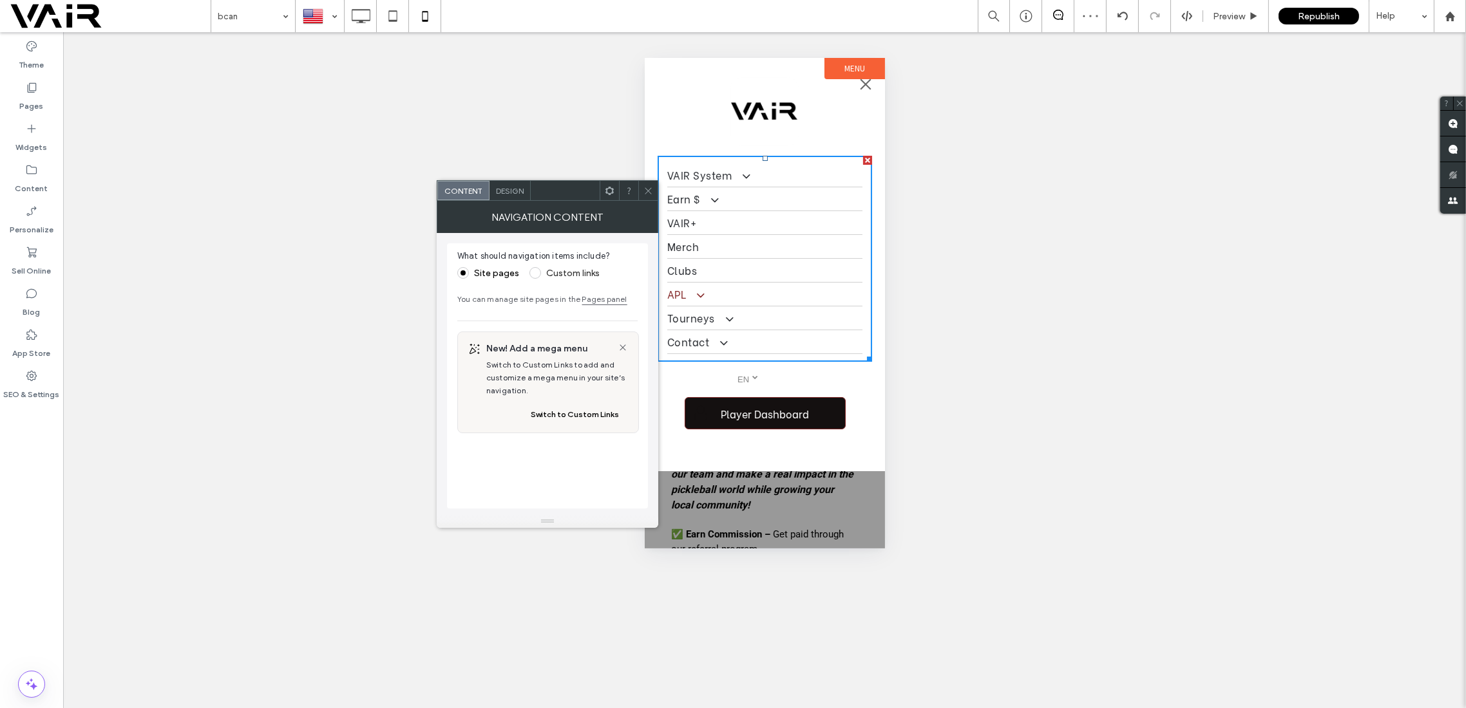
click at [683, 294] on span at bounding box center [693, 296] width 21 height 14
click at [1037, 361] on div "Unhide? Yes" at bounding box center [764, 370] width 1403 height 676
click at [707, 405] on span at bounding box center [701, 413] width 32 height 17
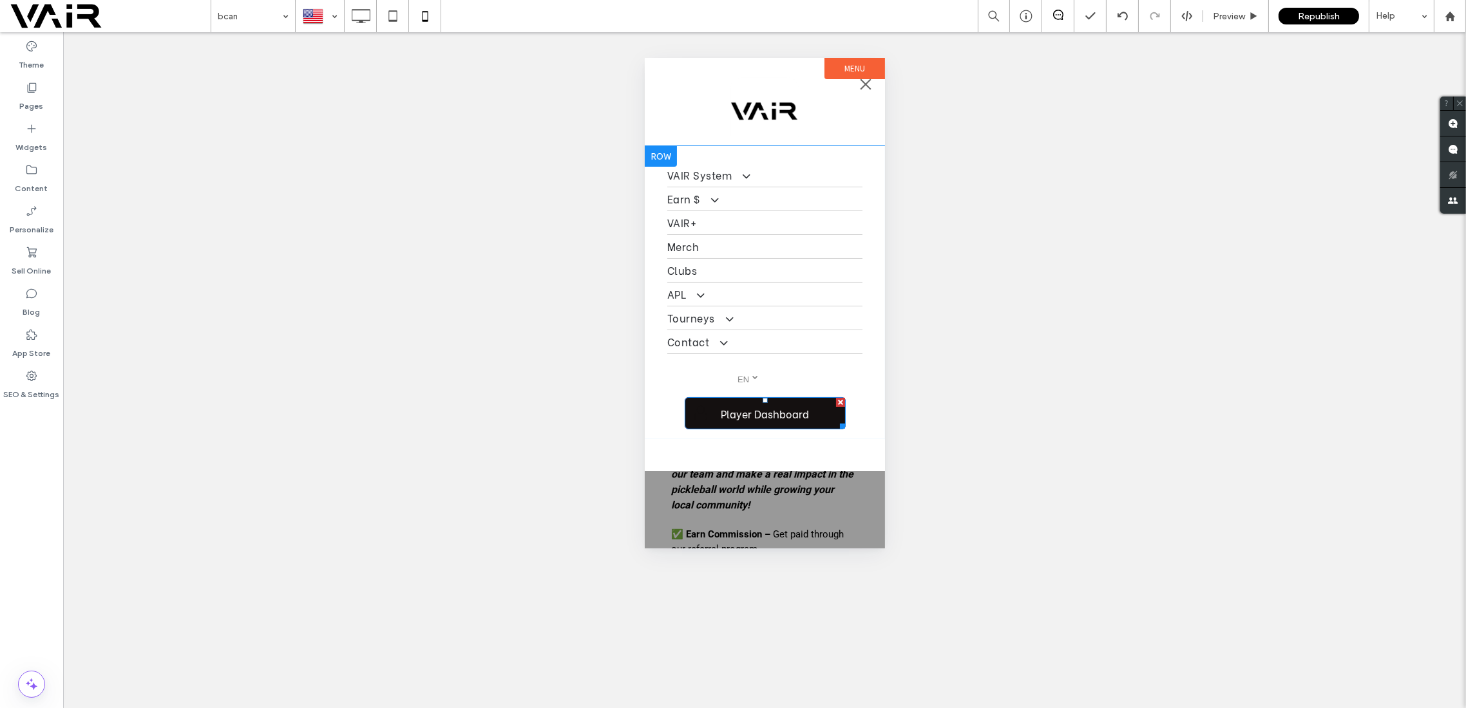
click at [707, 416] on span at bounding box center [701, 413] width 32 height 17
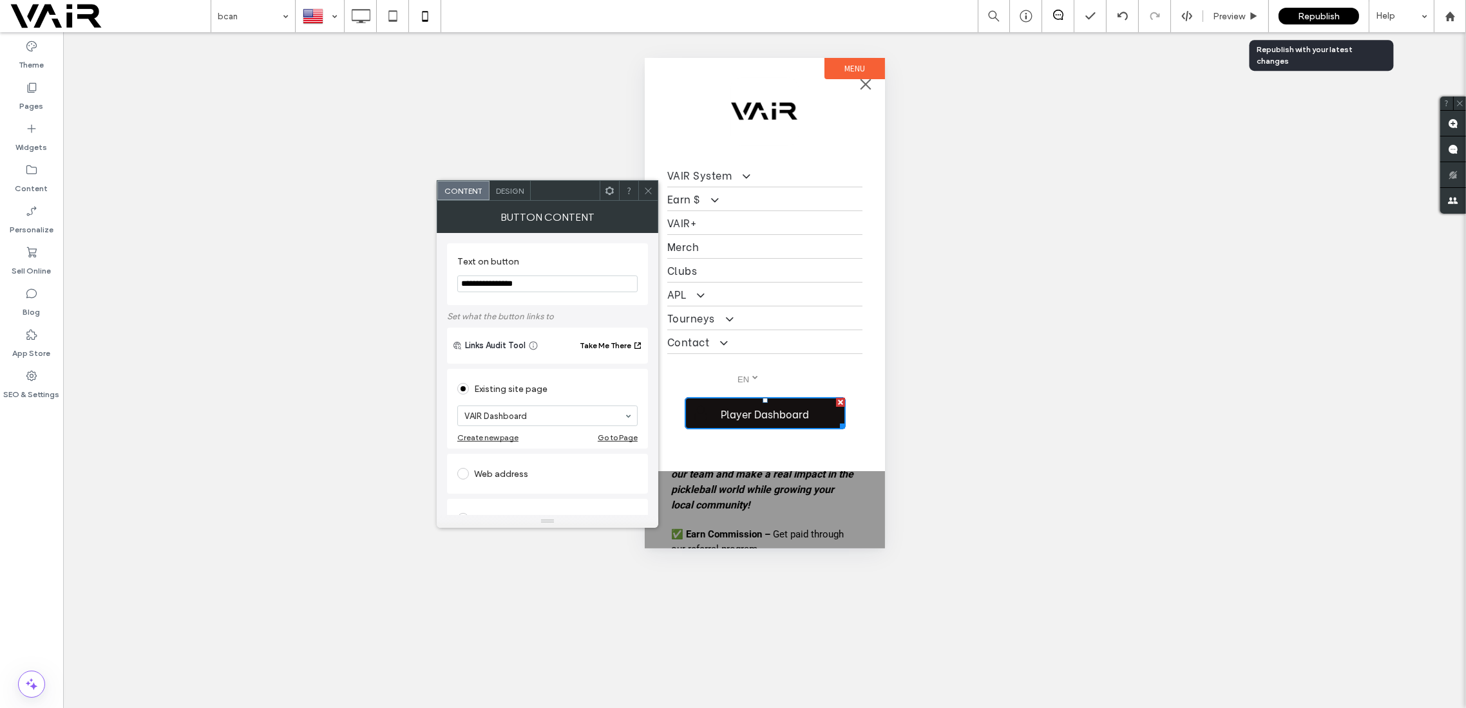
click at [1320, 16] on span "Republish" at bounding box center [1319, 16] width 42 height 11
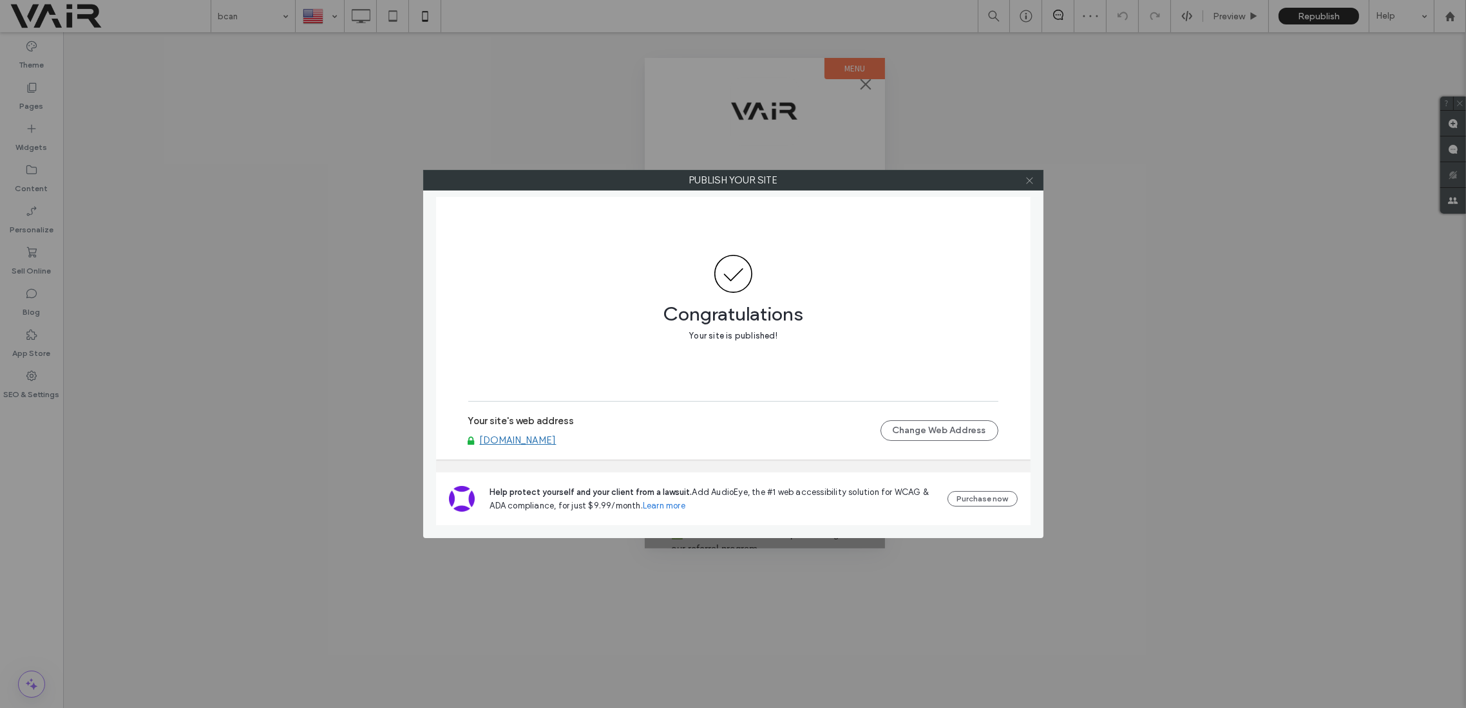
click at [1026, 180] on icon at bounding box center [1030, 181] width 10 height 10
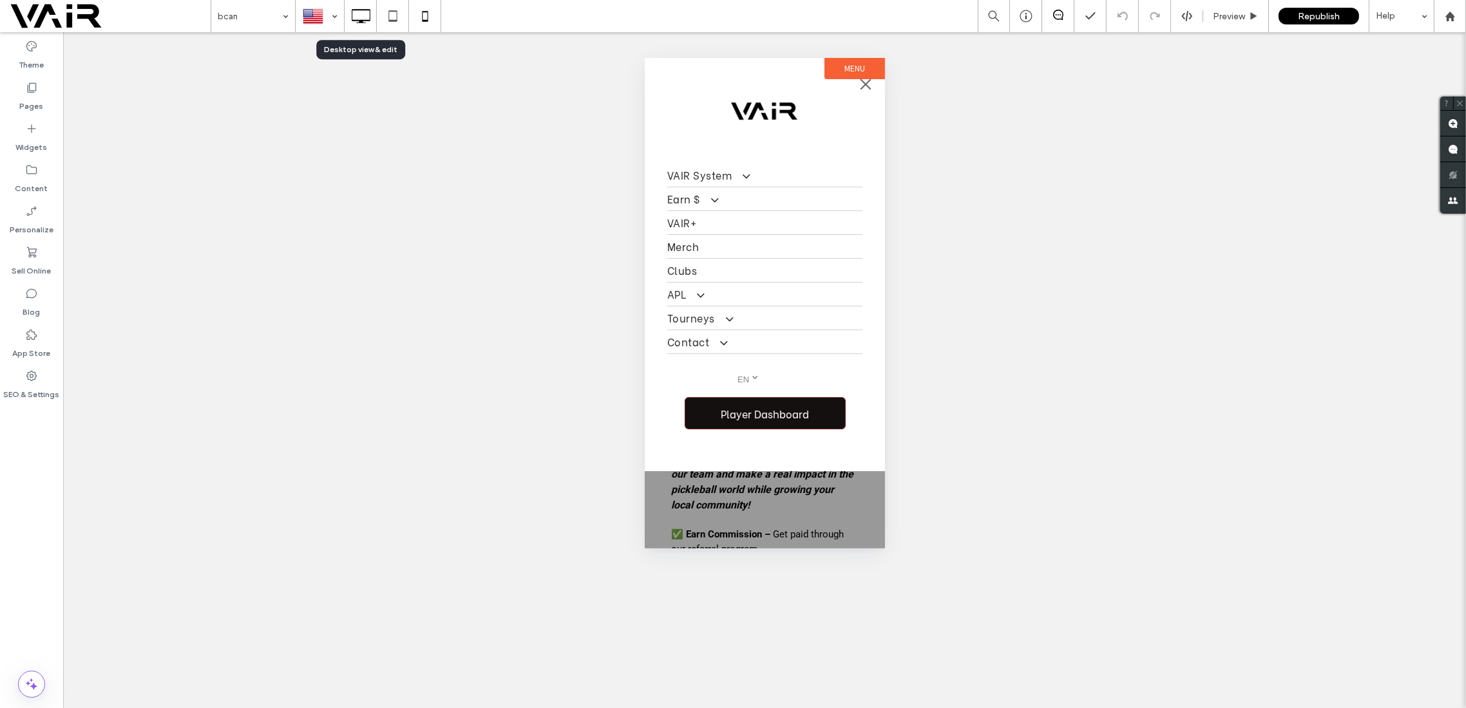
click at [355, 14] on icon at bounding box center [361, 16] width 26 height 26
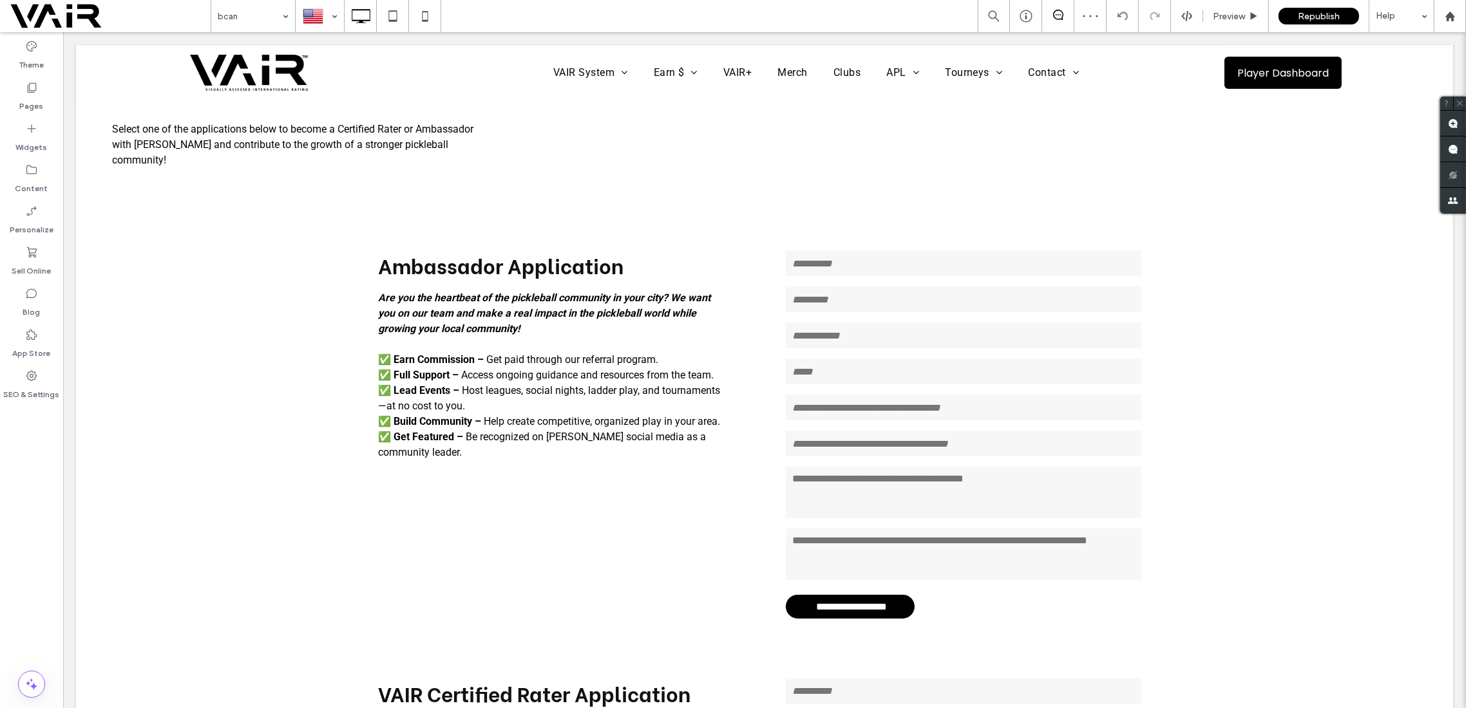
scroll to position [343, 0]
